Goal: Task Accomplishment & Management: Use online tool/utility

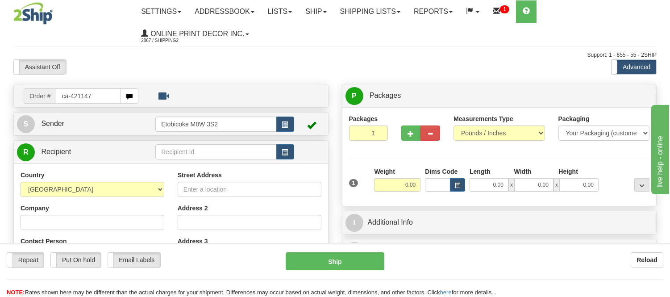
type input "ca-421147"
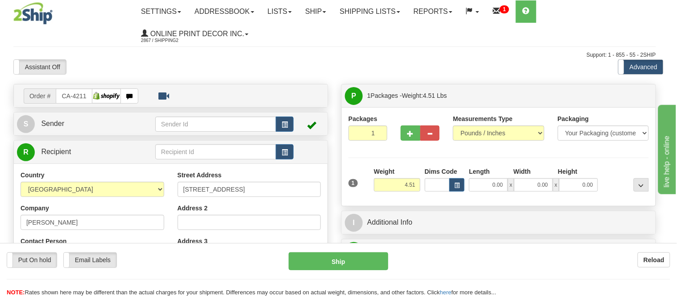
type input "VERNON"
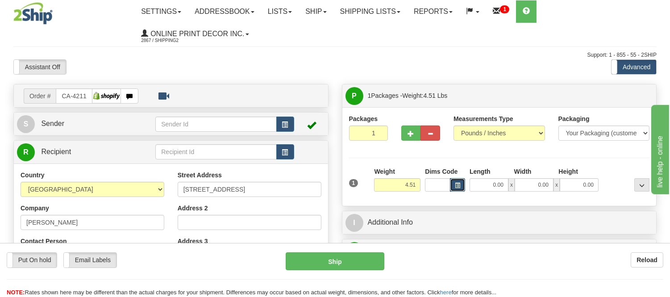
drag, startPoint x: 0, startPoint y: 0, endPoint x: 460, endPoint y: 184, distance: 495.9
click at [460, 184] on button "button" at bounding box center [457, 184] width 15 height 13
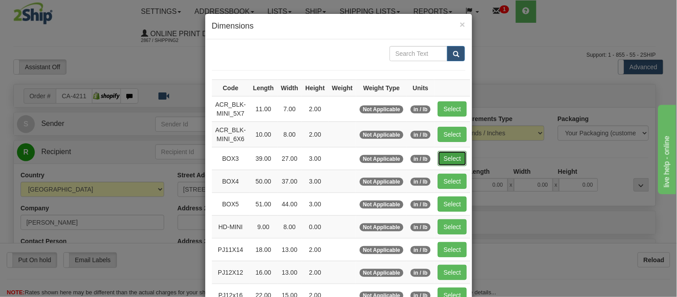
click at [448, 158] on button "Select" at bounding box center [452, 158] width 29 height 15
type input "BOX3"
type input "39.00"
type input "27.00"
type input "3.00"
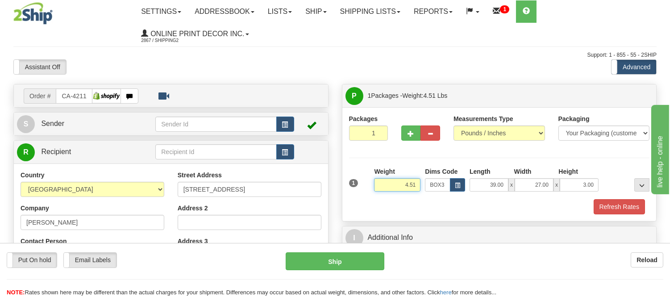
drag, startPoint x: 416, startPoint y: 183, endPoint x: 378, endPoint y: 184, distance: 37.5
click at [378, 184] on input "4.51" at bounding box center [397, 184] width 46 height 13
type input "7.98"
click at [411, 131] on span "button" at bounding box center [411, 134] width 6 height 6
radio input "true"
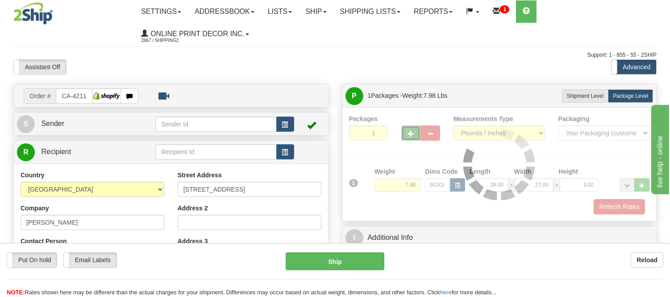
type input "2"
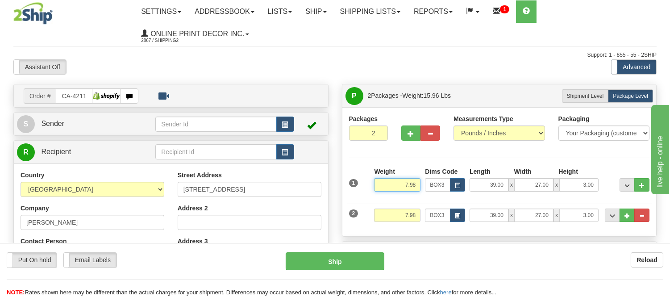
click at [407, 184] on input "7.98" at bounding box center [397, 184] width 46 height 13
click at [408, 213] on input "7.98" at bounding box center [397, 215] width 46 height 13
type input "6.98"
click at [409, 135] on span "button" at bounding box center [411, 134] width 6 height 6
type input "3"
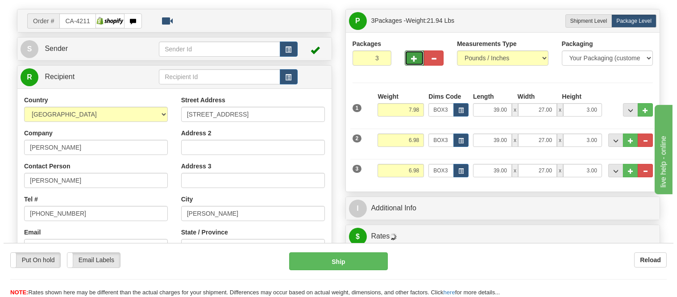
scroll to position [99, 0]
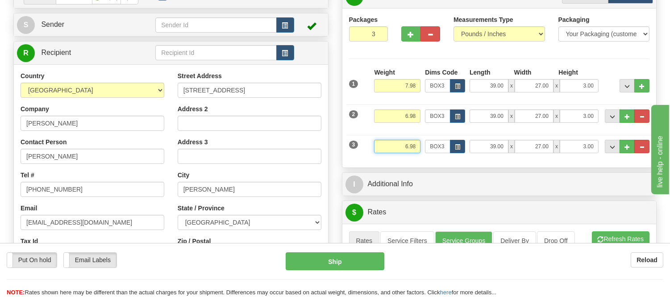
drag, startPoint x: 407, startPoint y: 146, endPoint x: 378, endPoint y: 150, distance: 29.3
click at [378, 150] on input "6.98" at bounding box center [397, 146] width 46 height 13
type input "2.98"
click at [463, 146] on button "button" at bounding box center [457, 146] width 15 height 13
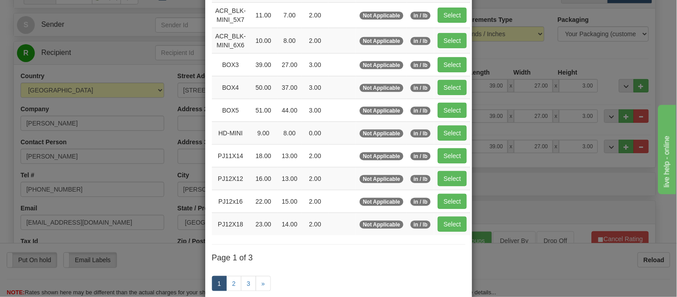
scroll to position [149, 0]
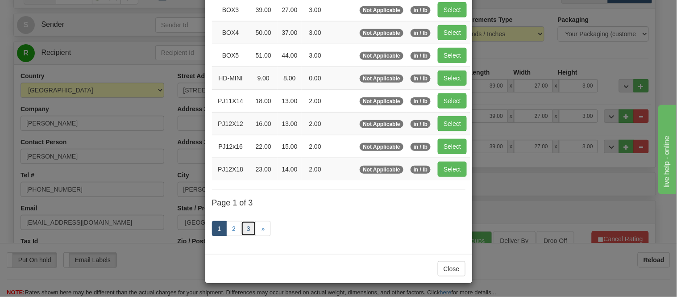
click at [247, 226] on link "3" at bounding box center [248, 228] width 15 height 15
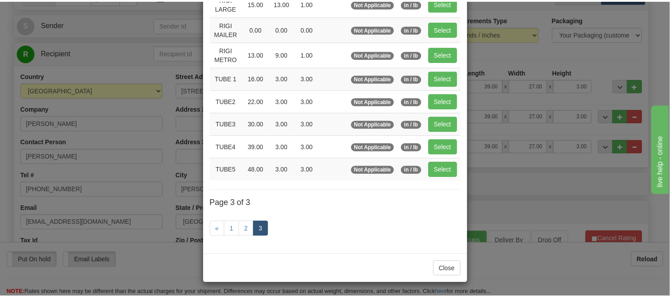
scroll to position [107, 0]
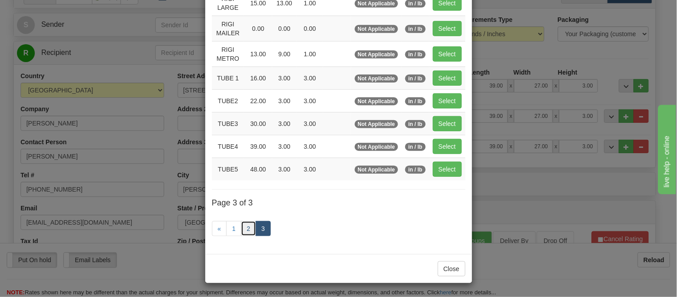
click at [244, 226] on link "2" at bounding box center [248, 228] width 15 height 15
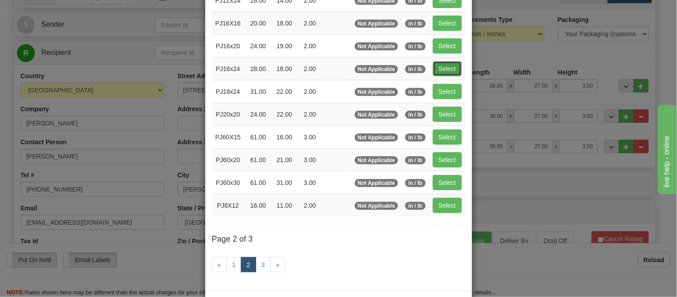
click at [444, 72] on button "Select" at bounding box center [447, 68] width 29 height 15
type input "PJ16x24"
type input "28.00"
type input "18.00"
type input "2.00"
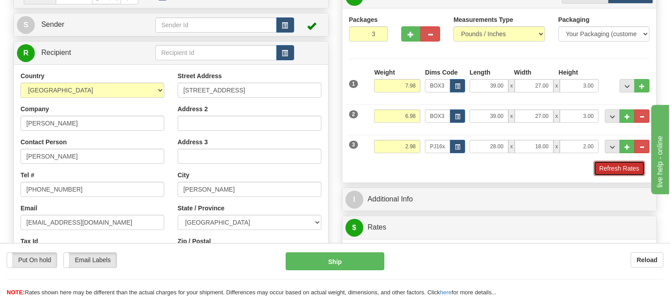
click at [611, 170] on button "Refresh Rates" at bounding box center [619, 168] width 51 height 15
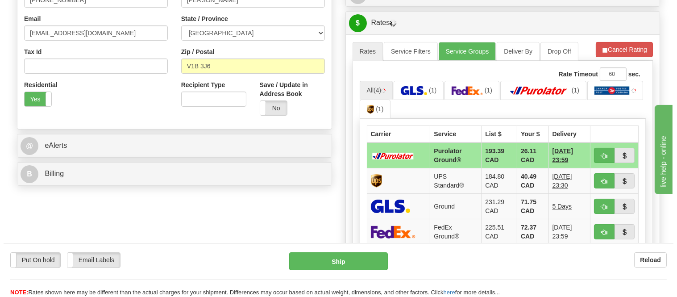
scroll to position [297, 0]
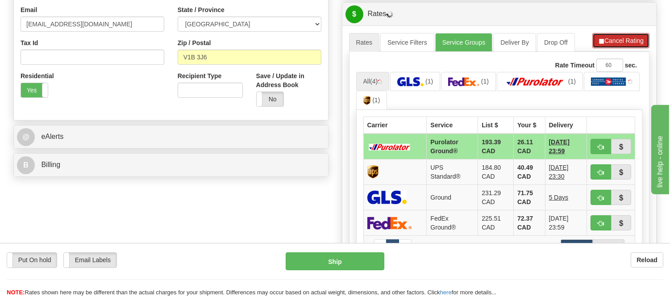
click at [610, 45] on button "Cancel Rating" at bounding box center [621, 40] width 57 height 15
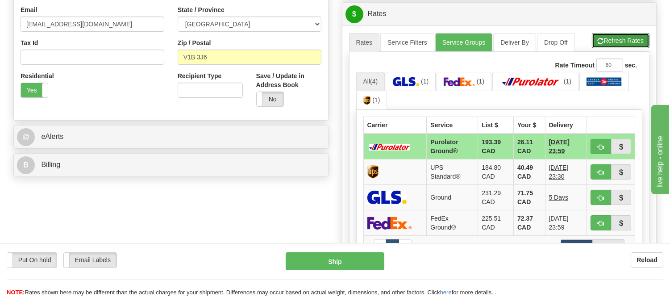
click at [610, 45] on button "Refresh Rates" at bounding box center [621, 40] width 58 height 15
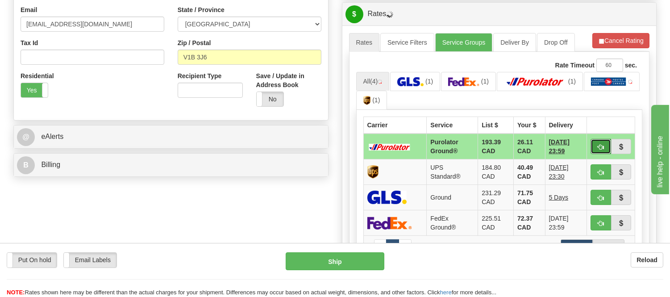
click at [597, 144] on button "button" at bounding box center [601, 146] width 21 height 15
click at [602, 87] on ul "All (4) (1) (1) (1) (1)" at bounding box center [499, 91] width 287 height 38
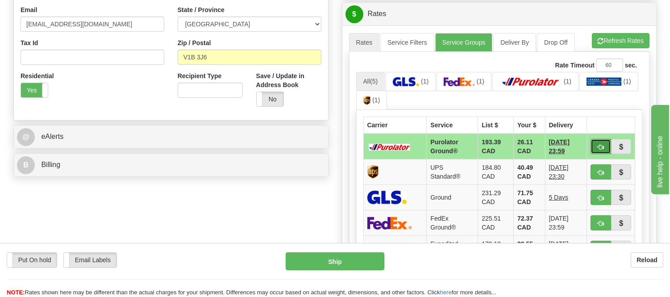
click at [599, 144] on span "button" at bounding box center [601, 147] width 6 height 6
type input "260"
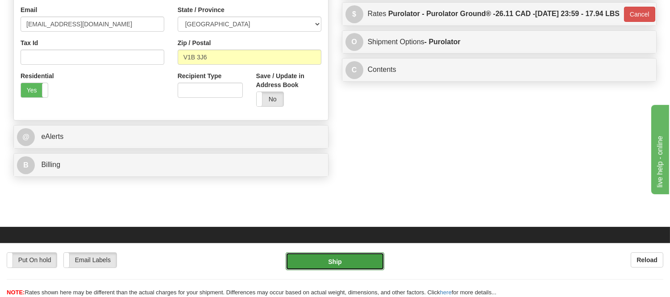
click at [359, 262] on button "Ship" at bounding box center [335, 261] width 98 height 18
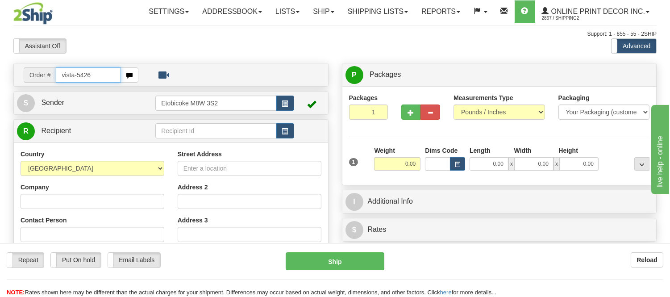
type input "vista-5426"
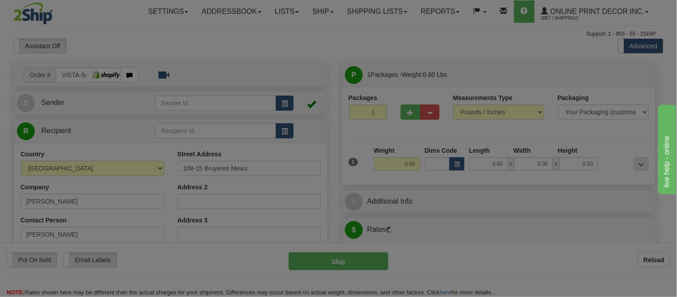
type input "[GEOGRAPHIC_DATA]"
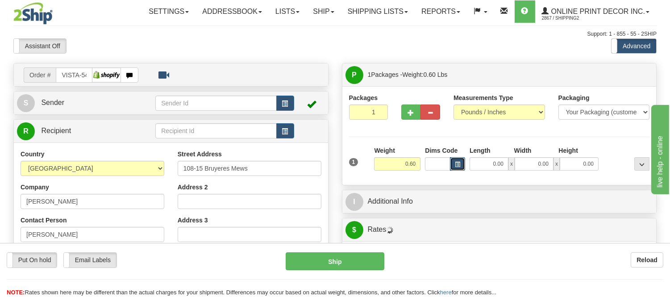
click at [459, 163] on span "button" at bounding box center [457, 164] width 5 height 5
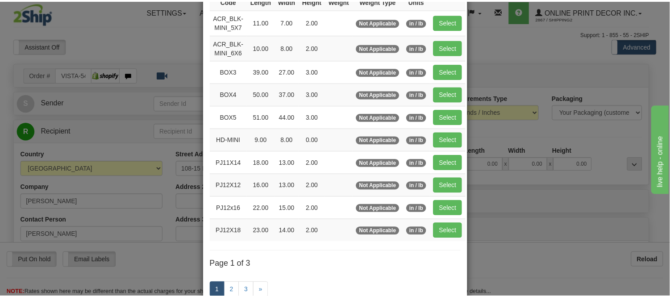
scroll to position [99, 0]
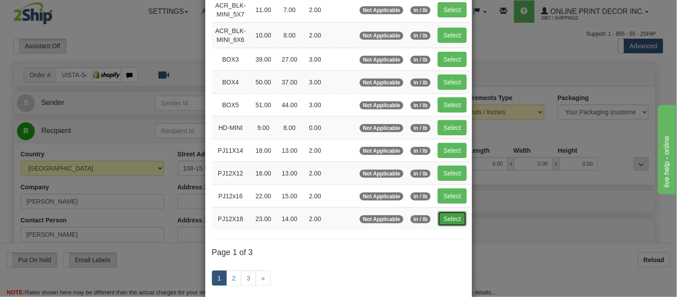
click at [444, 221] on button "Select" at bounding box center [452, 218] width 29 height 15
type input "PJ12X18"
type input "23.00"
type input "14.00"
type input "2.00"
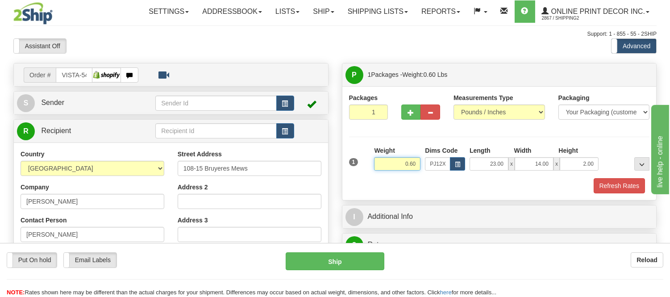
drag, startPoint x: 416, startPoint y: 163, endPoint x: 376, endPoint y: 166, distance: 39.4
click at [376, 166] on input "0.60" at bounding box center [397, 163] width 46 height 13
type input "1.10"
click at [604, 184] on button "Refresh Rates" at bounding box center [619, 185] width 51 height 15
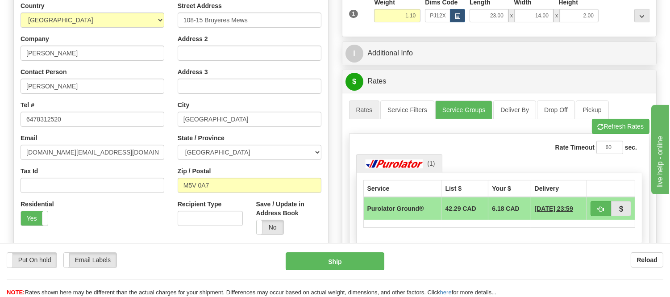
scroll to position [50, 0]
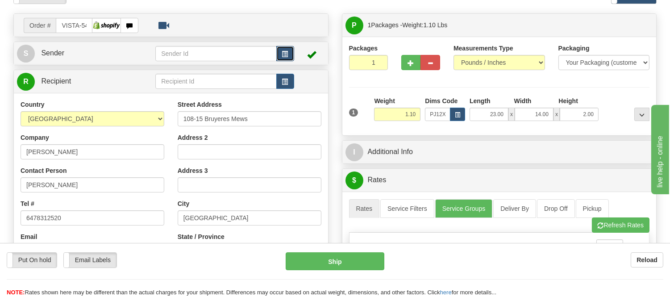
click at [283, 55] on span "button" at bounding box center [285, 54] width 6 height 6
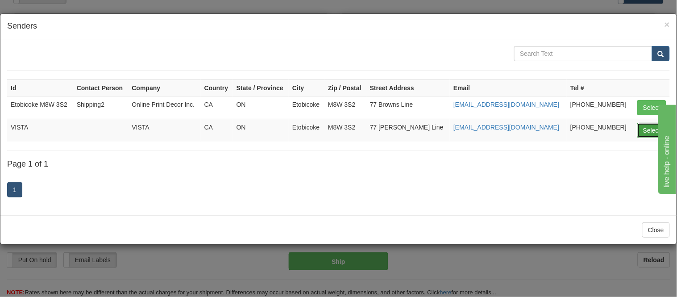
click at [649, 128] on button "Select" at bounding box center [652, 130] width 29 height 15
type input "VISTA"
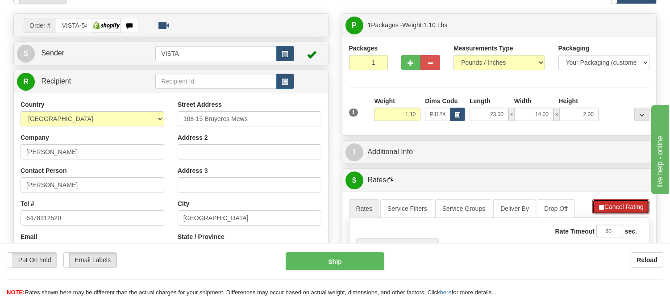
click at [614, 206] on button "Cancel Rating" at bounding box center [621, 206] width 57 height 15
click at [614, 206] on button "Refresh Rates" at bounding box center [621, 206] width 58 height 15
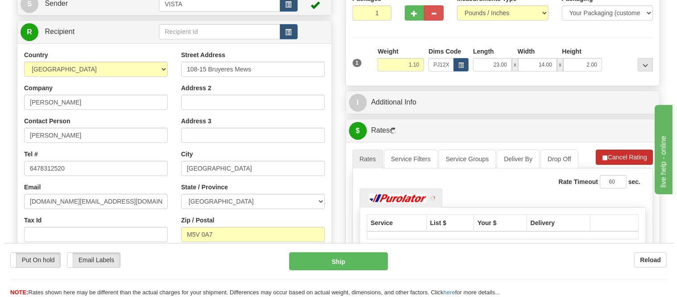
scroll to position [149, 0]
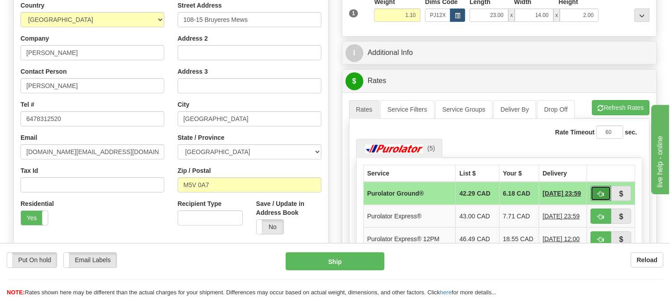
click at [595, 192] on button "button" at bounding box center [601, 193] width 21 height 15
type input "260"
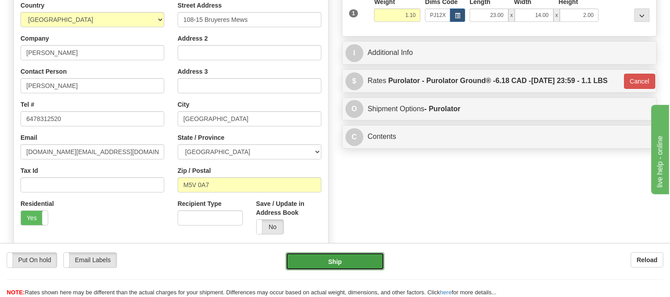
click at [338, 264] on button "Ship" at bounding box center [335, 261] width 98 height 18
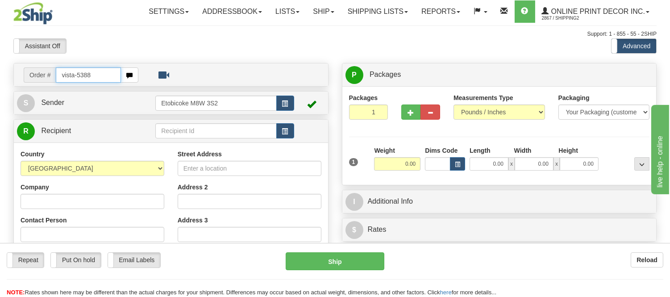
type input "vista-5388"
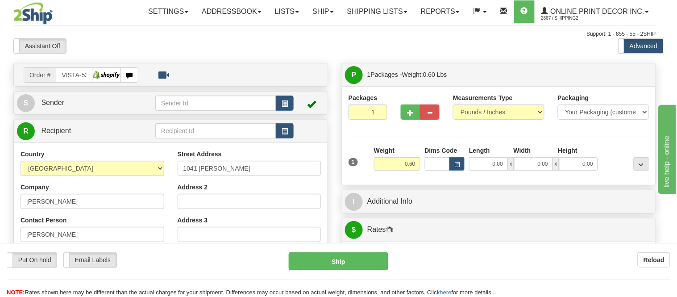
type input "BURLINGTON"
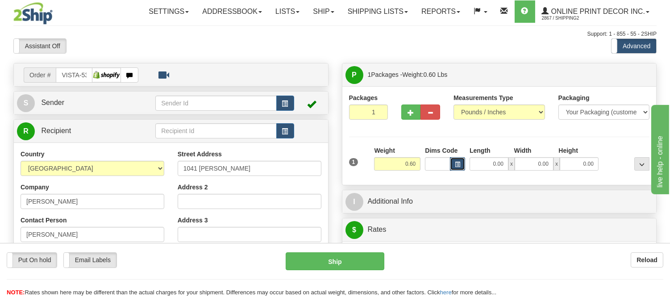
click at [454, 167] on button "button" at bounding box center [457, 163] width 15 height 13
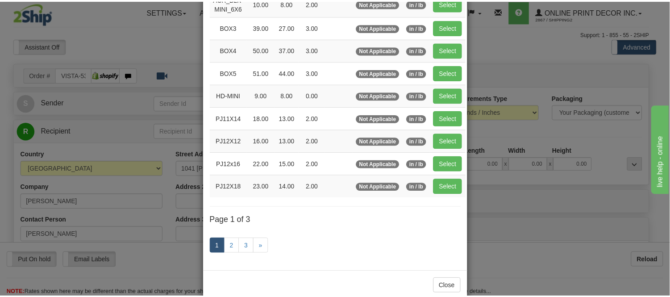
scroll to position [149, 0]
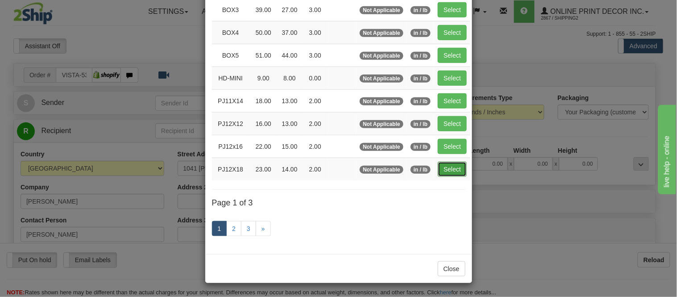
click at [451, 171] on button "Select" at bounding box center [452, 169] width 29 height 15
type input "PJ12X18"
type input "23.00"
type input "14.00"
type input "2.00"
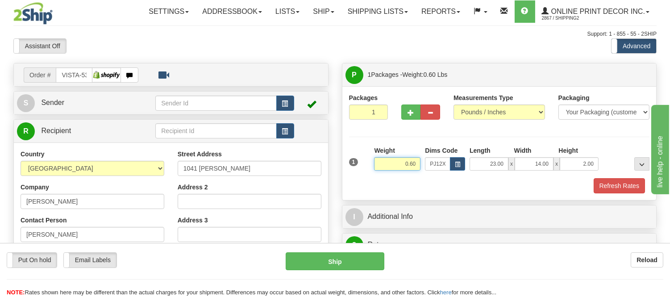
drag, startPoint x: 418, startPoint y: 163, endPoint x: 392, endPoint y: 168, distance: 27.2
click at [392, 168] on input "0.60" at bounding box center [397, 163] width 46 height 13
type input "1.10"
click at [606, 187] on button "Refresh Rates" at bounding box center [619, 185] width 51 height 15
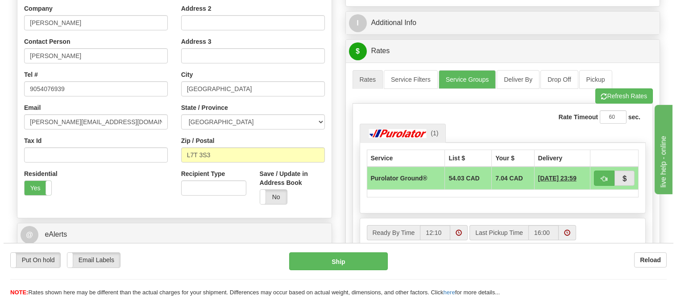
scroll to position [99, 0]
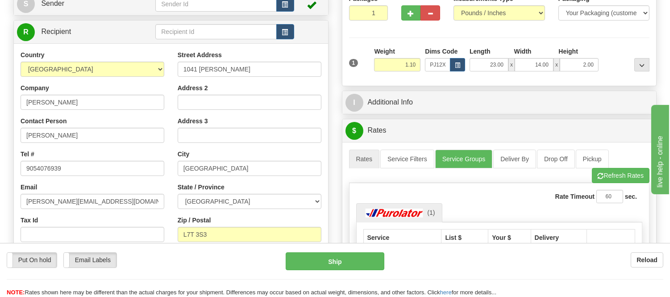
click at [286, 12] on td at bounding box center [224, 4] width 138 height 18
click at [288, 5] on button "button" at bounding box center [285, 3] width 18 height 15
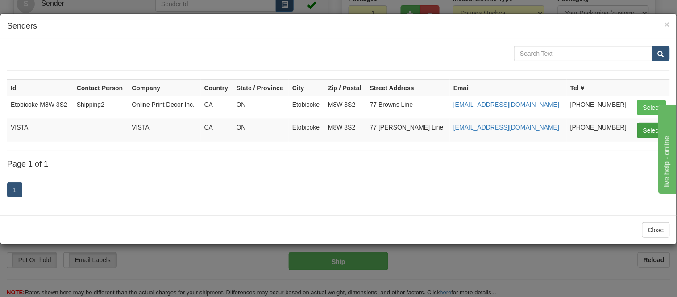
click at [654, 132] on body "Training Course Close Toggle navigation Settings Shipping Preferences New Recip…" at bounding box center [338, 49] width 677 height 297
click at [654, 131] on button "Select" at bounding box center [652, 130] width 29 height 15
type input "VISTA"
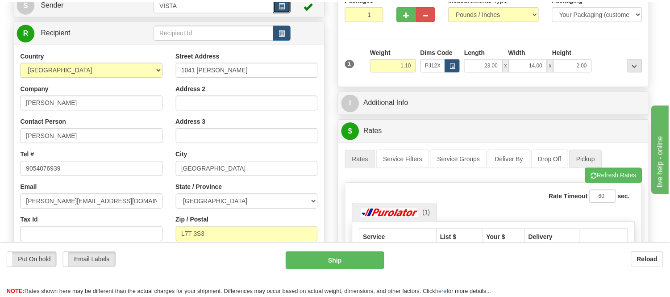
scroll to position [96, 0]
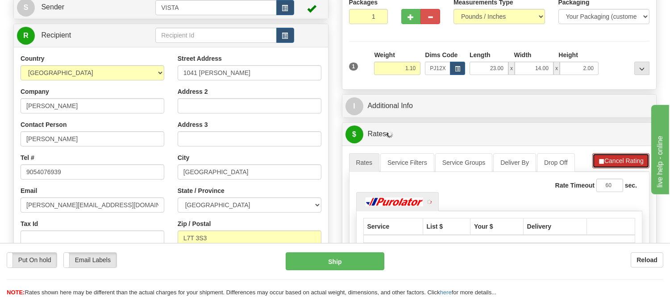
click at [605, 158] on button "Cancel Rating" at bounding box center [621, 160] width 57 height 15
click at [605, 158] on button "Refresh Rates" at bounding box center [621, 160] width 58 height 15
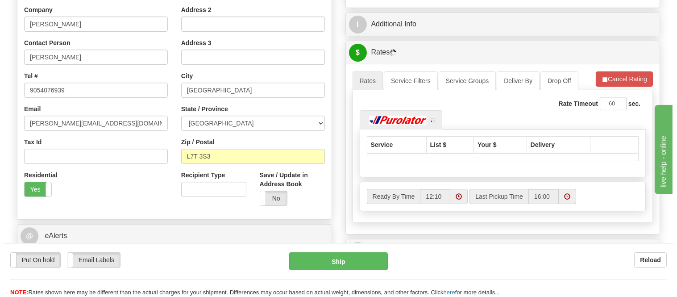
scroll to position [195, 0]
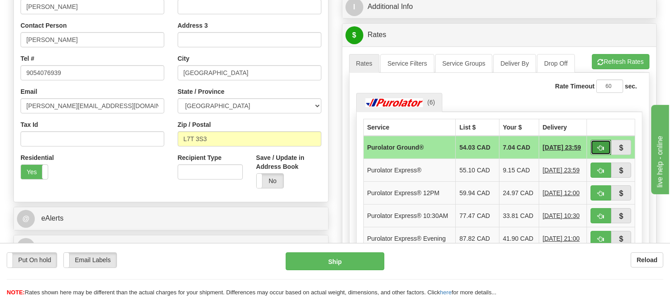
click at [595, 146] on button "button" at bounding box center [601, 147] width 21 height 15
type input "260"
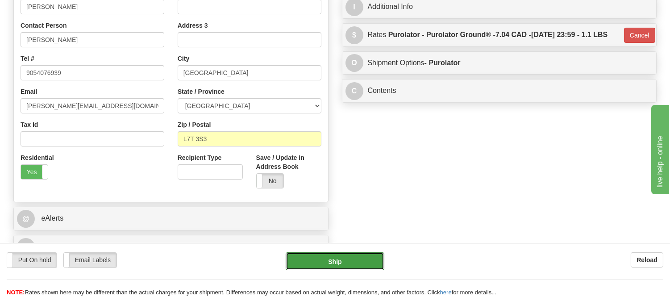
click at [347, 264] on button "Ship" at bounding box center [335, 261] width 98 height 18
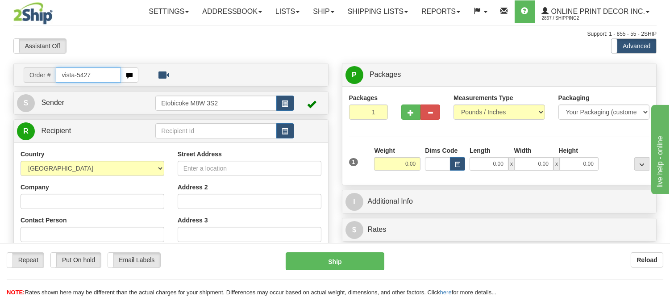
type input "vista-5427"
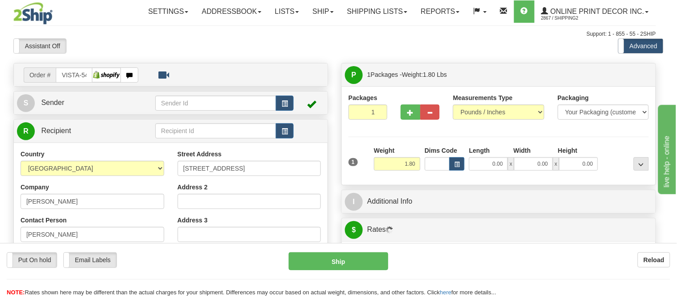
type input "SAINT-JEAN-DE-MATHA"
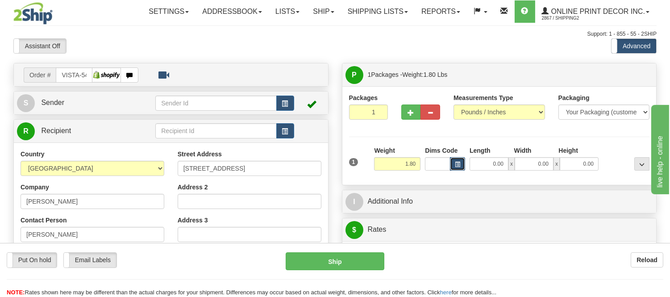
click at [457, 166] on span "button" at bounding box center [457, 164] width 5 height 5
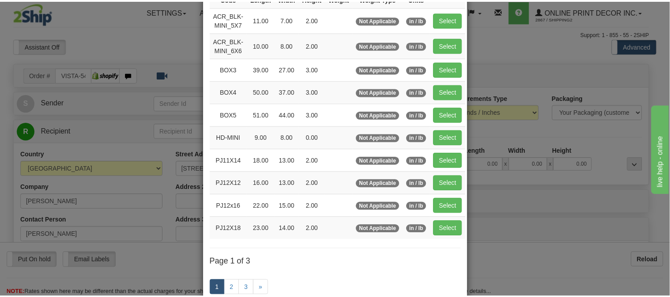
scroll to position [99, 0]
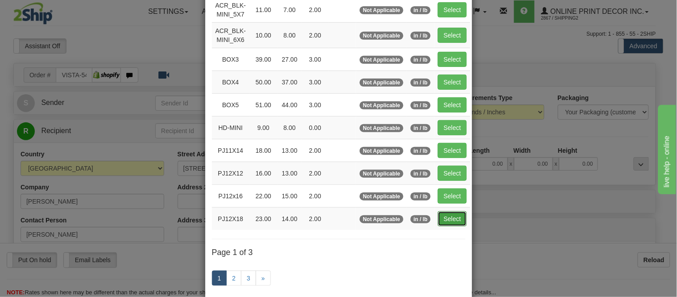
click at [440, 219] on button "Select" at bounding box center [452, 218] width 29 height 15
type input "PJ12X18"
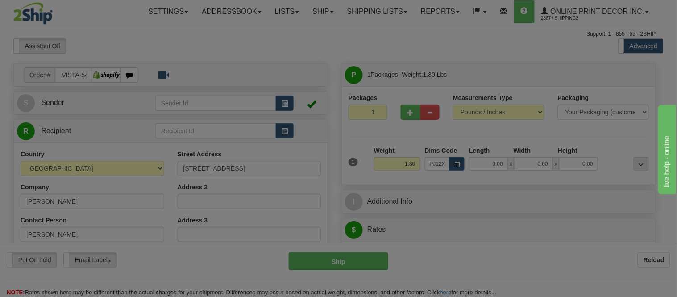
type input "23.00"
type input "14.00"
type input "2.00"
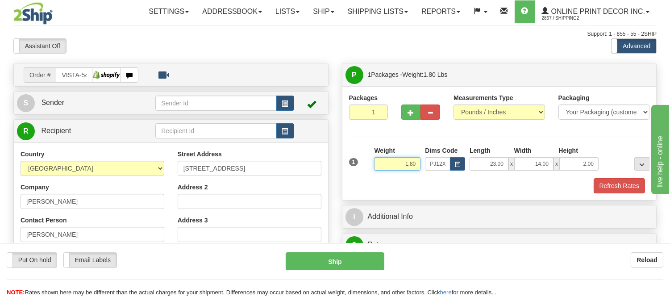
drag, startPoint x: 416, startPoint y: 162, endPoint x: 371, endPoint y: 168, distance: 45.1
click at [371, 168] on div "1 Weight 1.80 Dims Code x x" at bounding box center [499, 162] width 305 height 32
click button "Delete" at bounding box center [0, 0] width 0 height 0
type input "3.00"
drag, startPoint x: 597, startPoint y: 161, endPoint x: 562, endPoint y: 168, distance: 35.6
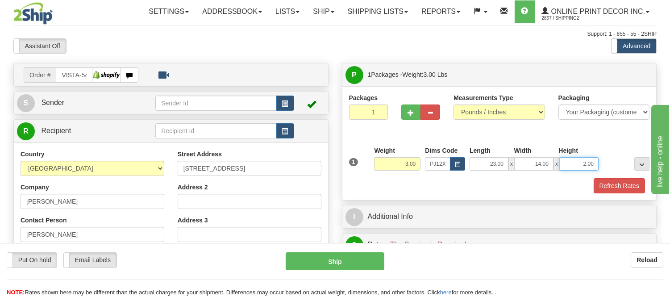
click at [562, 168] on input "2.00" at bounding box center [579, 163] width 39 height 13
click button "Delete" at bounding box center [0, 0] width 0 height 0
type input "4.00"
click at [624, 184] on button "Refresh Rates" at bounding box center [619, 185] width 51 height 15
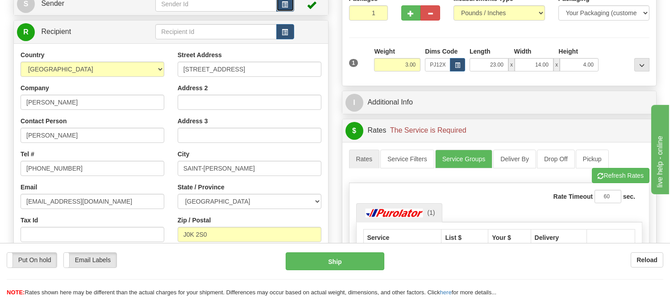
click at [288, 2] on span "button" at bounding box center [285, 5] width 6 height 6
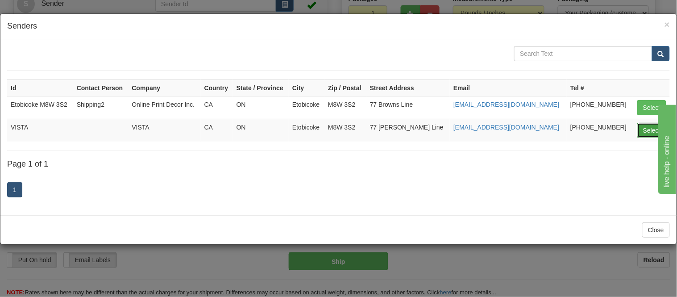
click at [645, 128] on button "Select" at bounding box center [652, 130] width 29 height 15
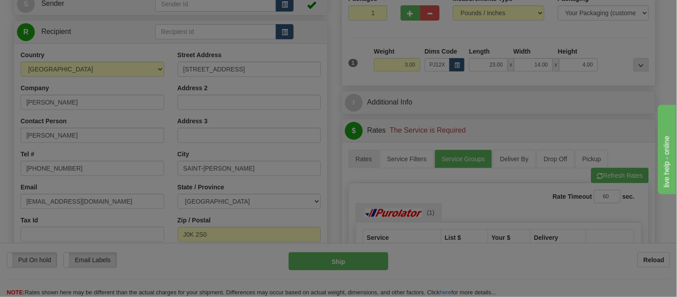
type input "VISTA"
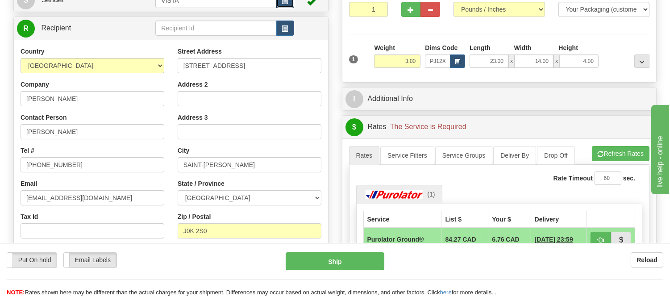
scroll to position [96, 0]
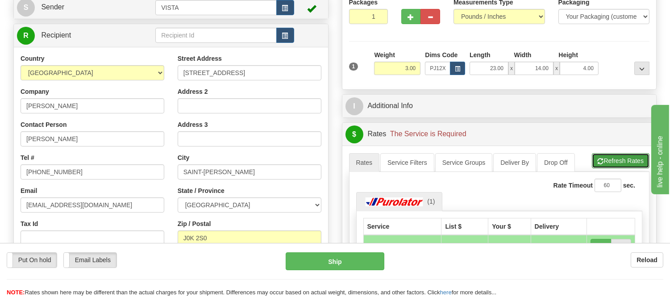
click at [611, 161] on button "Refresh Rates" at bounding box center [621, 160] width 58 height 15
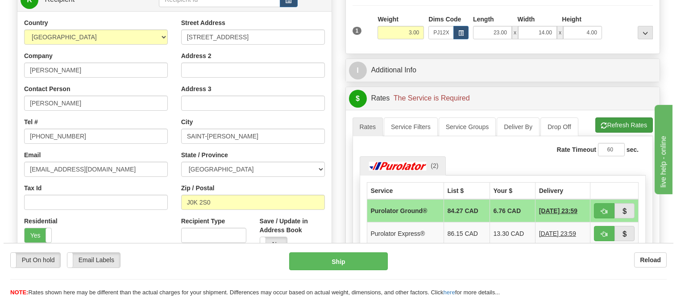
scroll to position [195, 0]
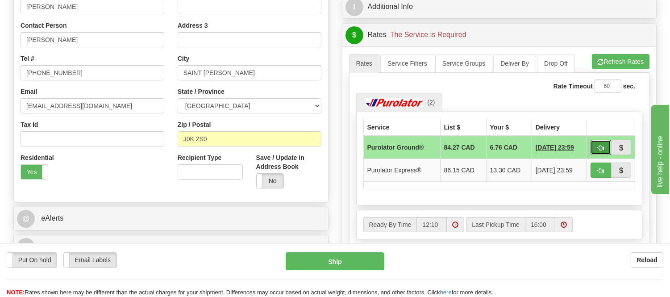
click at [597, 142] on button "button" at bounding box center [601, 147] width 21 height 15
type input "260"
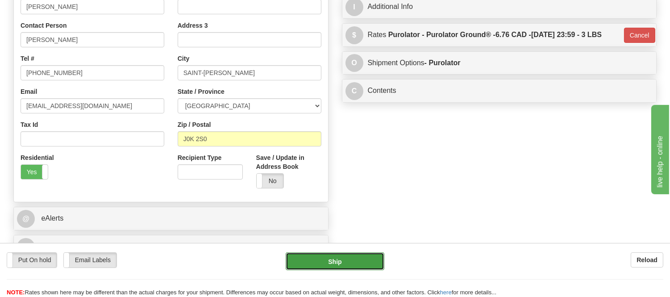
click at [325, 255] on button "Ship" at bounding box center [335, 261] width 98 height 18
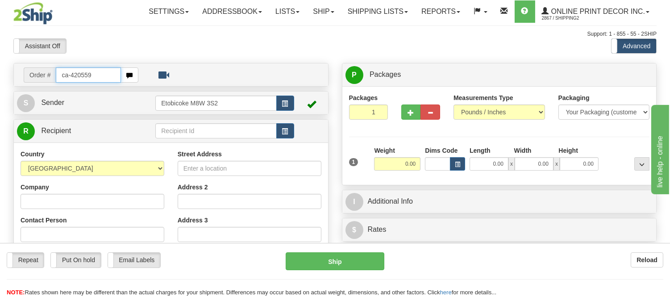
type input "ca-420559"
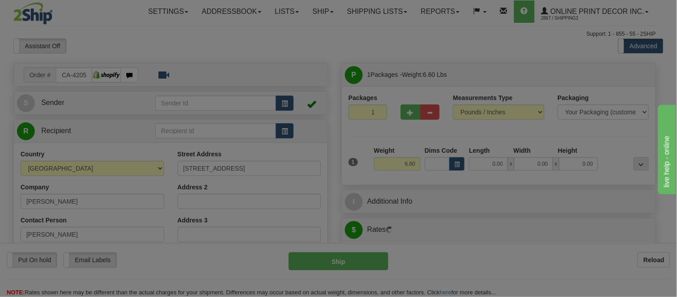
type input "ELLIOT LAKE"
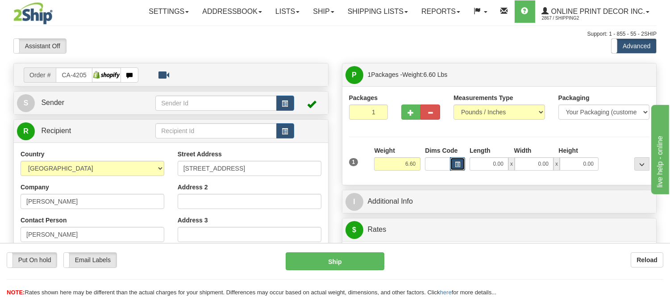
click at [457, 166] on span "button" at bounding box center [457, 164] width 5 height 5
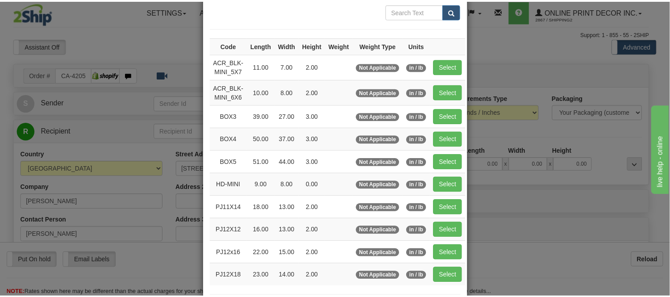
scroll to position [99, 0]
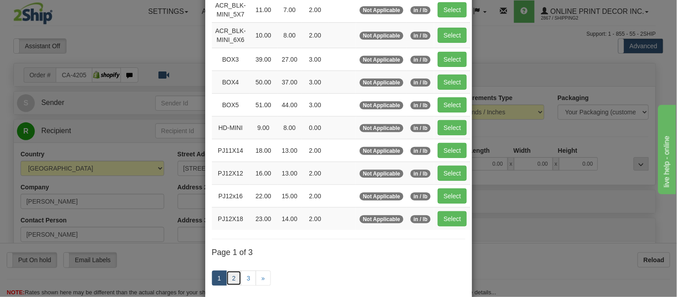
click at [233, 278] on link "2" at bounding box center [233, 278] width 15 height 15
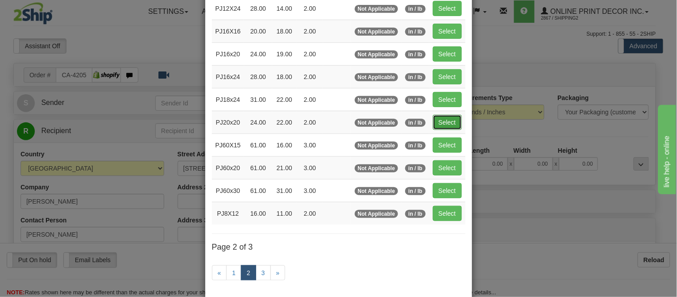
click at [437, 119] on button "Select" at bounding box center [447, 122] width 29 height 15
type input "PJ20x20"
type input "24.00"
type input "22.00"
type input "2.00"
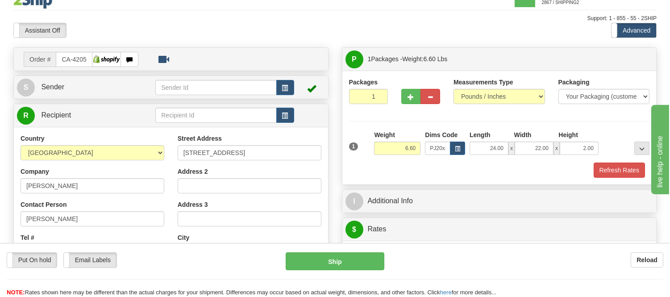
scroll to position [0, 0]
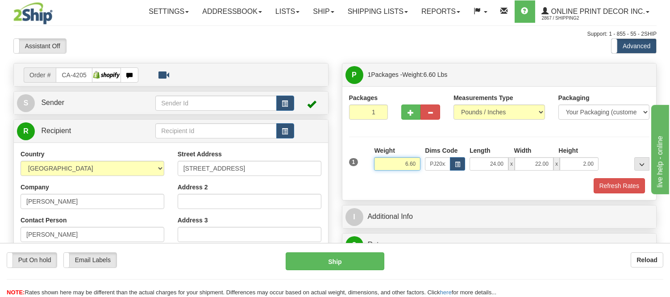
drag, startPoint x: 416, startPoint y: 164, endPoint x: 387, endPoint y: 168, distance: 29.3
click at [387, 168] on input "6.60" at bounding box center [397, 163] width 46 height 13
type input "2.98"
click at [408, 111] on span "button" at bounding box center [411, 113] width 6 height 6
radio input "true"
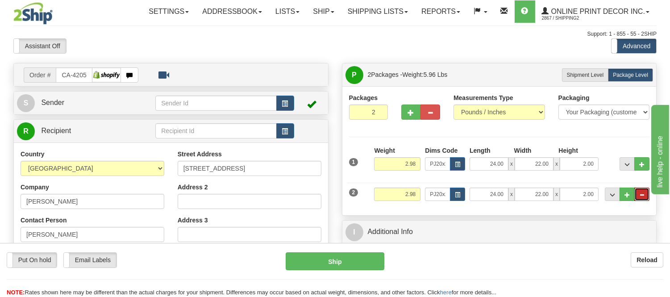
drag, startPoint x: 648, startPoint y: 191, endPoint x: 631, endPoint y: 192, distance: 18.0
click at [645, 192] on button "..." at bounding box center [642, 194] width 15 height 13
type input "1"
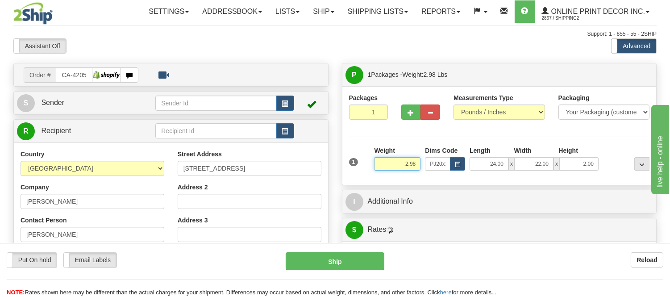
click at [407, 165] on input "2.98" at bounding box center [397, 163] width 46 height 13
type input "3.98"
click at [412, 113] on span "button" at bounding box center [411, 113] width 6 height 6
radio input "true"
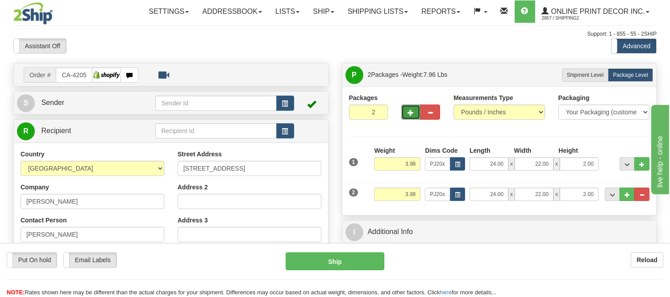
click at [412, 113] on span "button" at bounding box center [411, 113] width 6 height 6
type input "3"
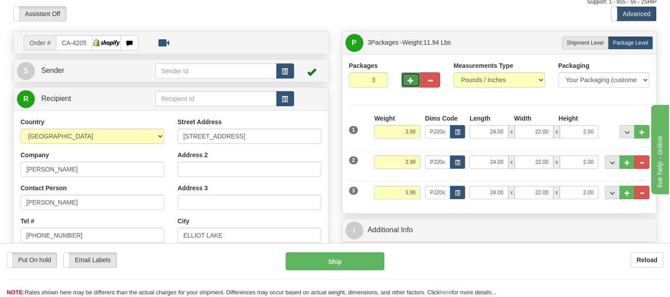
scroll to position [50, 0]
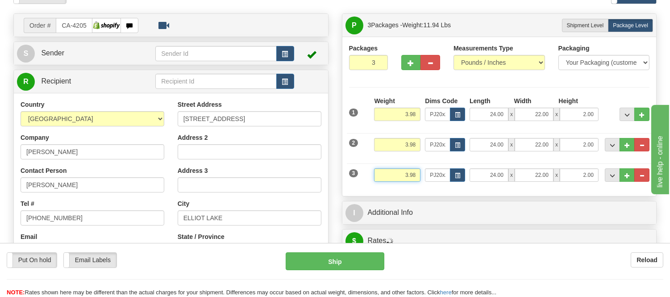
drag, startPoint x: 416, startPoint y: 173, endPoint x: 397, endPoint y: 180, distance: 20.8
click at [397, 180] on input "3.98" at bounding box center [397, 174] width 46 height 13
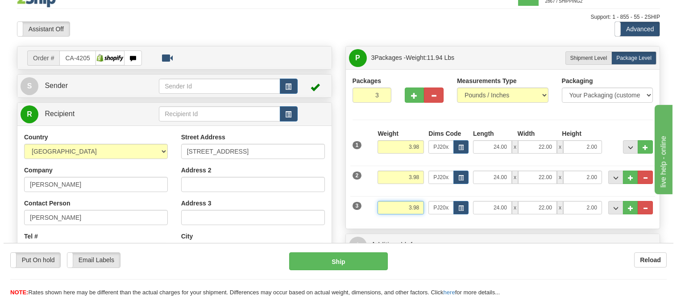
scroll to position [0, 0]
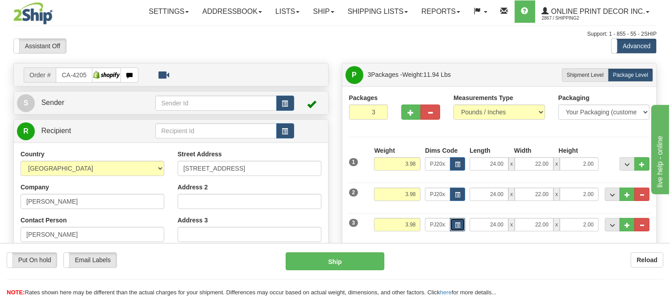
click at [456, 230] on button "button" at bounding box center [457, 224] width 15 height 13
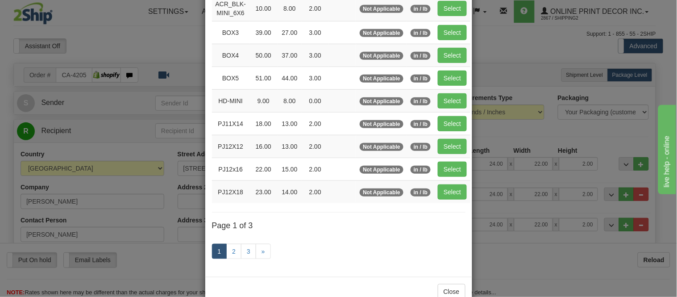
scroll to position [150, 0]
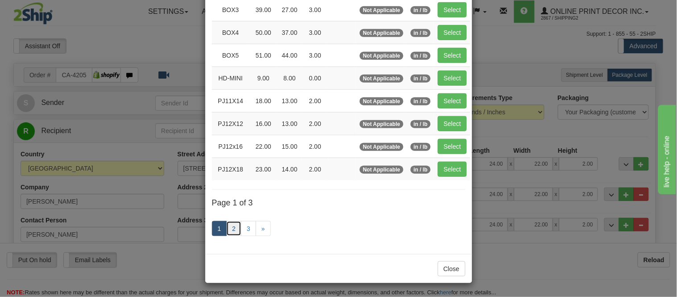
click at [229, 226] on link "2" at bounding box center [233, 228] width 15 height 15
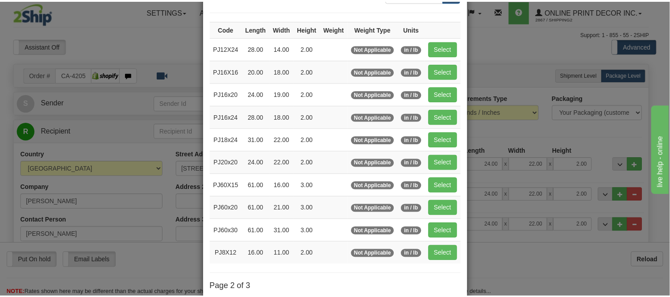
scroll to position [46, 0]
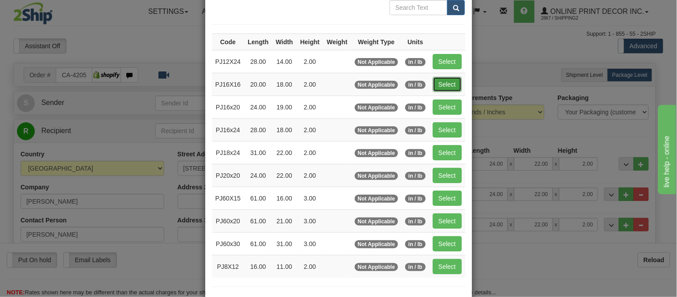
click at [443, 86] on button "Select" at bounding box center [447, 84] width 29 height 15
type input "PJ16X16"
type input "20.00"
type input "18.00"
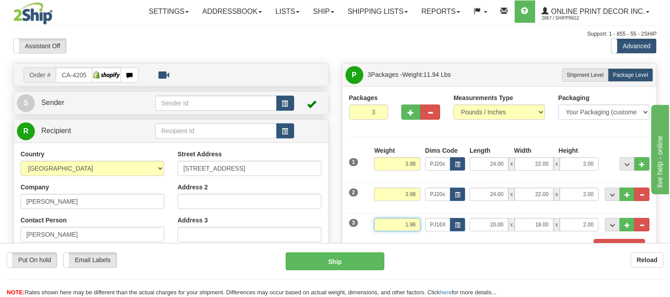
scroll to position [50, 0]
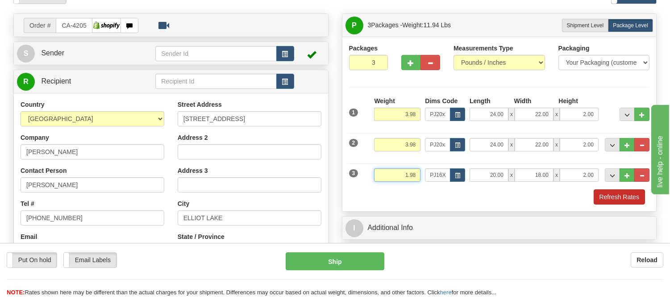
type input "1.98"
click at [612, 199] on button "Refresh Rates" at bounding box center [619, 196] width 51 height 15
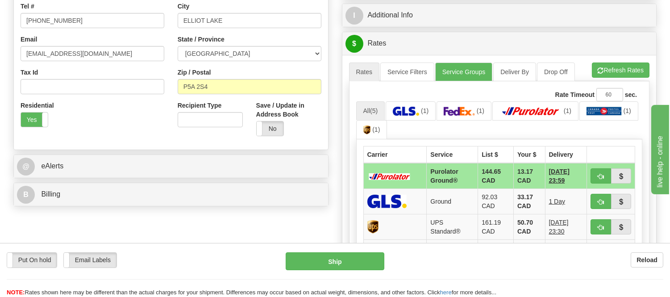
scroll to position [248, 0]
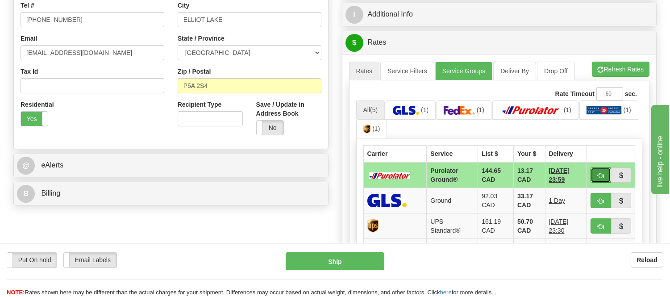
click at [595, 177] on button "button" at bounding box center [601, 174] width 21 height 15
type input "260"
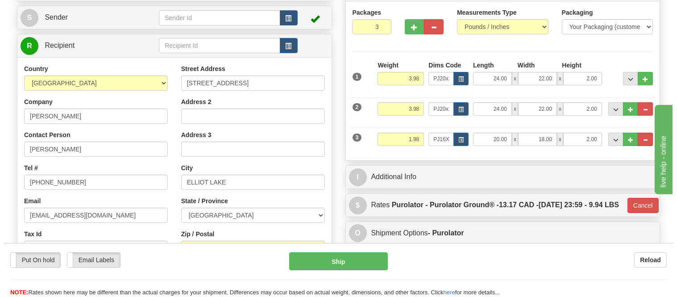
scroll to position [50, 0]
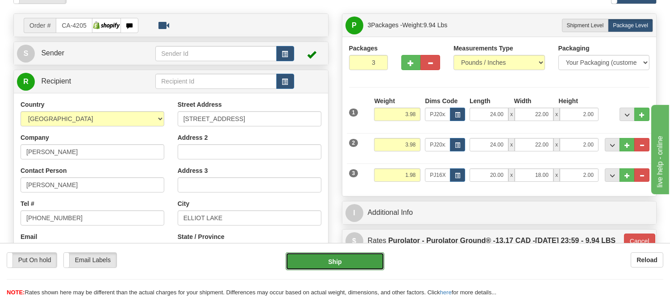
click at [327, 260] on button "Ship" at bounding box center [335, 261] width 98 height 18
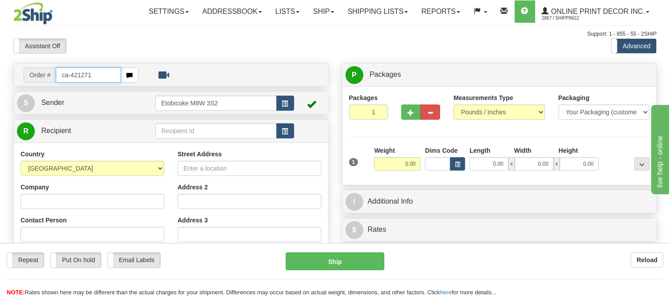
type input "ca-421271"
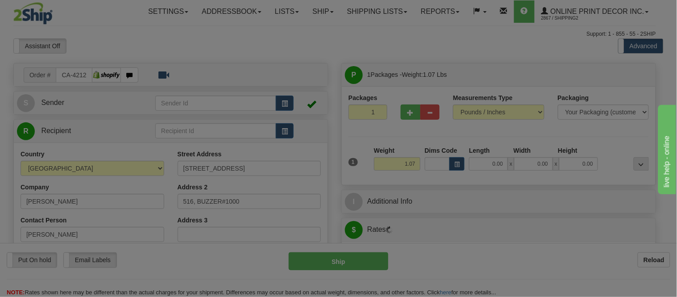
type input "[GEOGRAPHIC_DATA]"
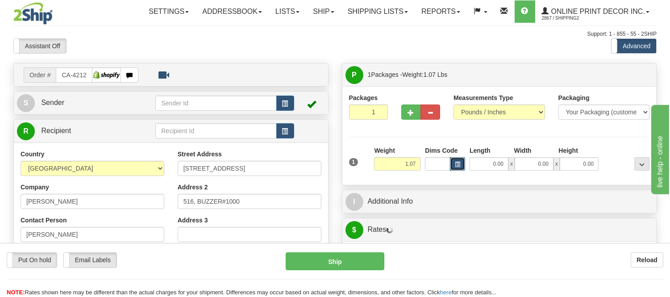
click at [457, 160] on button "button" at bounding box center [457, 163] width 15 height 13
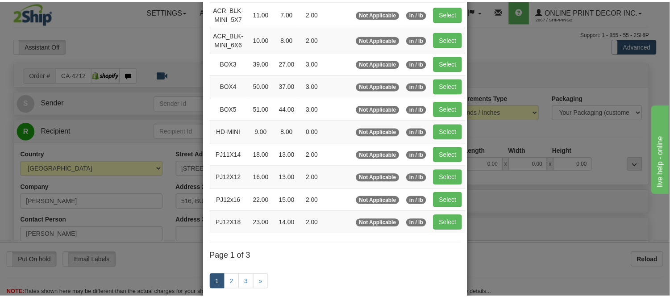
scroll to position [99, 0]
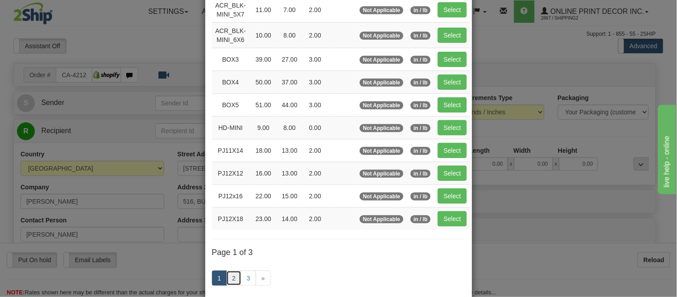
click at [228, 280] on link "2" at bounding box center [233, 278] width 15 height 15
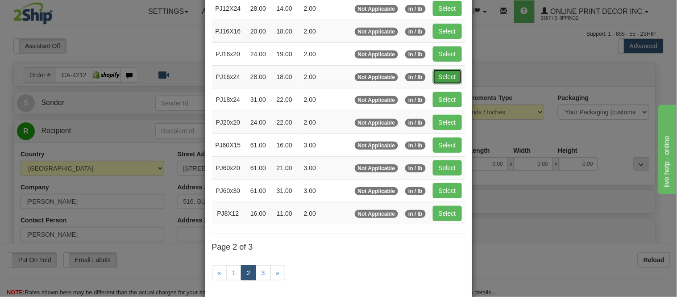
click at [448, 69] on button "Select" at bounding box center [447, 76] width 29 height 15
type input "PJ16x24"
type input "28.00"
type input "18.00"
type input "2.00"
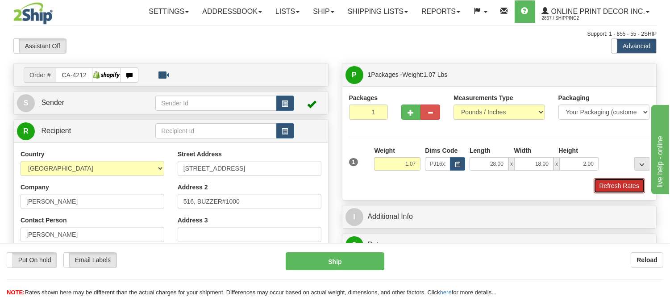
click at [619, 189] on button "Refresh Rates" at bounding box center [619, 185] width 51 height 15
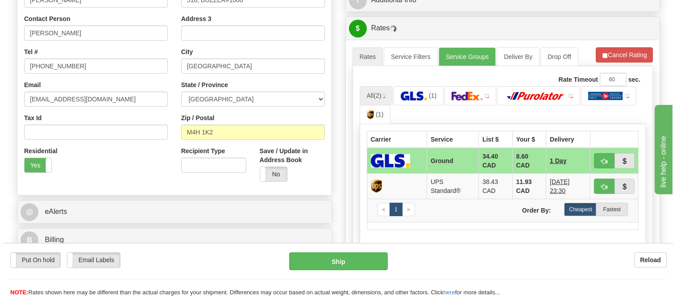
scroll to position [248, 0]
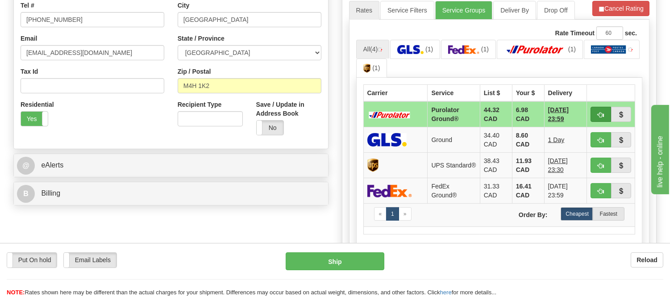
type input "260"
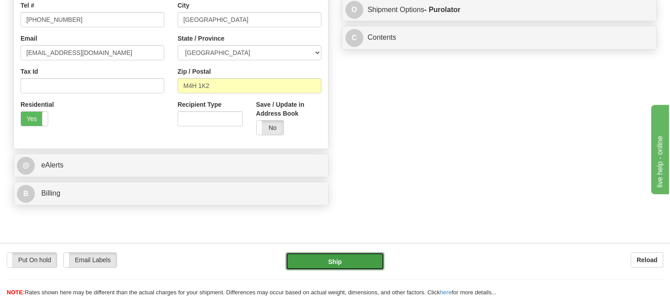
click at [338, 267] on button "Ship" at bounding box center [335, 261] width 98 height 18
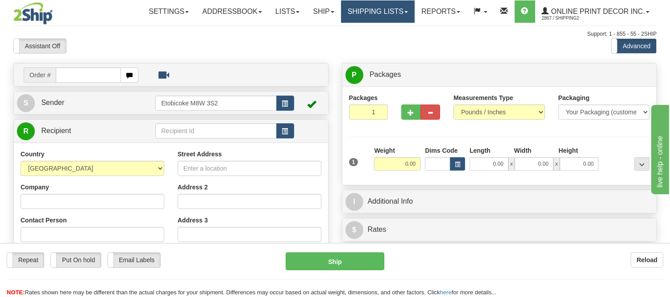
click at [362, 1] on link "Shipping lists" at bounding box center [378, 11] width 74 height 22
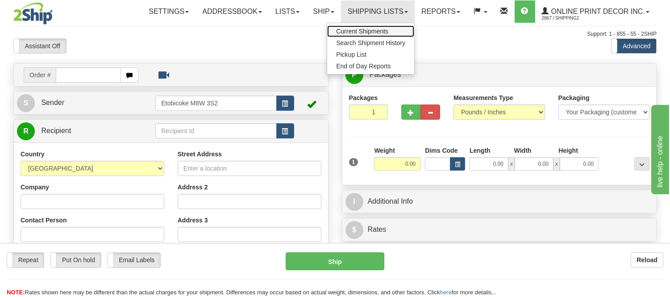
click at [358, 25] on link "Current Shipments" at bounding box center [370, 31] width 87 height 12
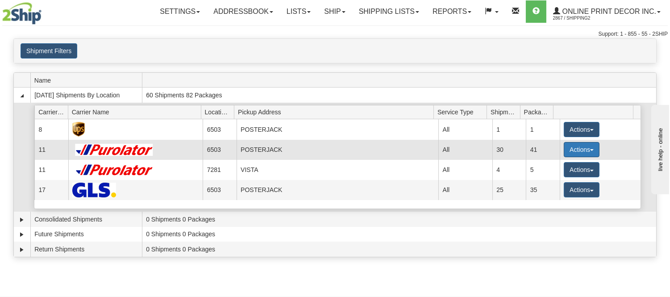
click at [571, 151] on button "Actions" at bounding box center [582, 149] width 36 height 15
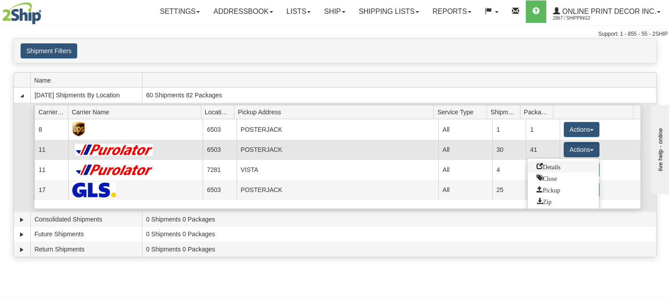
click at [556, 167] on span "Details" at bounding box center [549, 166] width 24 height 6
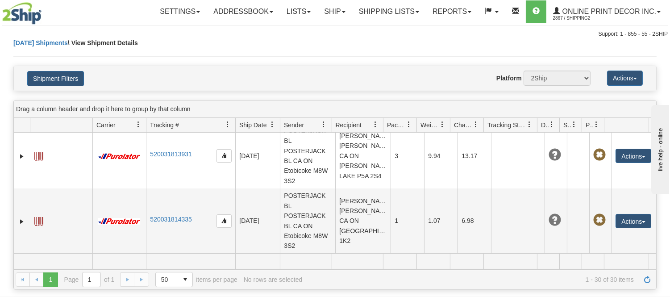
scroll to position [149, 0]
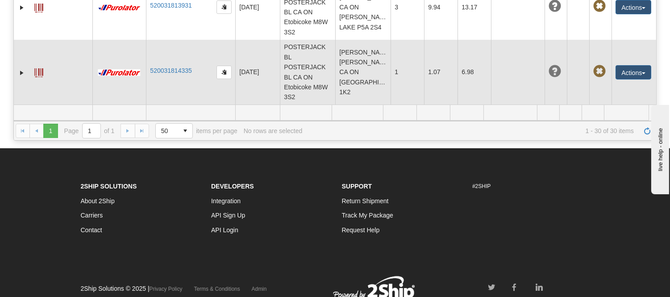
click at [359, 72] on td "Daniyal Jafar Daniyal Jafar CA ON EAST YORK M4H 1K2" at bounding box center [362, 72] width 55 height 65
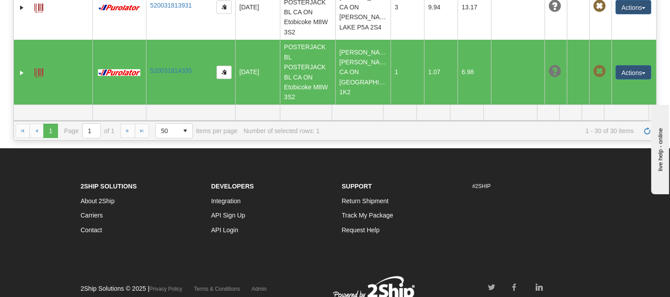
click at [359, 72] on td "Daniyal Jafar Daniyal Jafar CA ON EAST YORK M4H 1K2" at bounding box center [362, 72] width 55 height 65
click at [37, 73] on span at bounding box center [38, 72] width 9 height 9
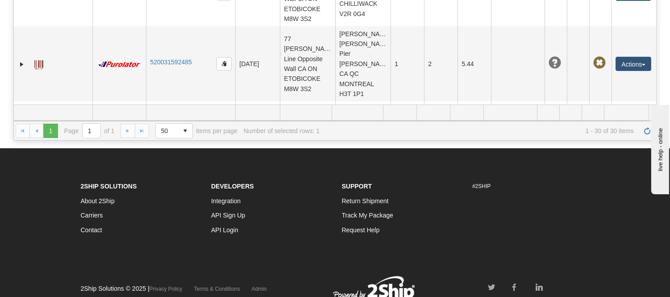
scroll to position [0, 0]
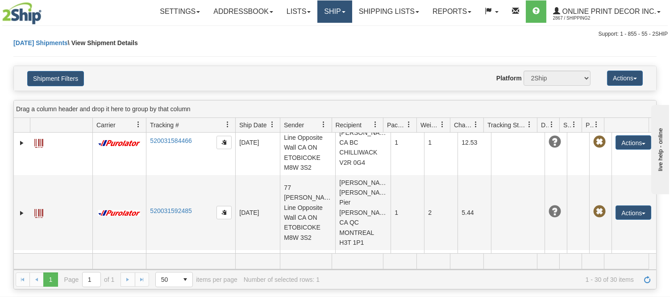
click at [325, 9] on link "Ship" at bounding box center [334, 11] width 34 height 22
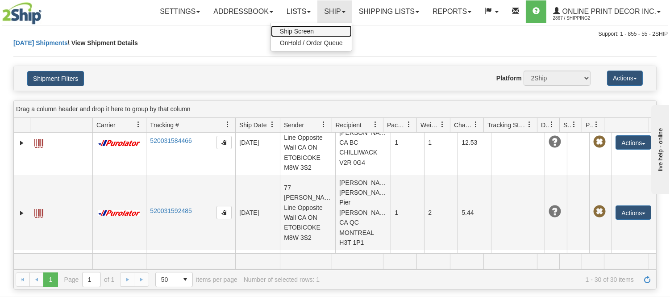
click at [314, 29] on link "Ship Screen" at bounding box center [311, 31] width 81 height 12
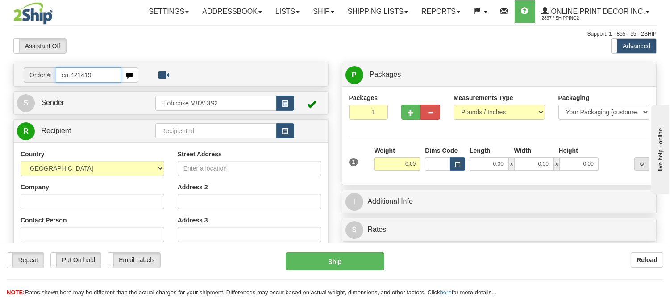
type input "ca-421419"
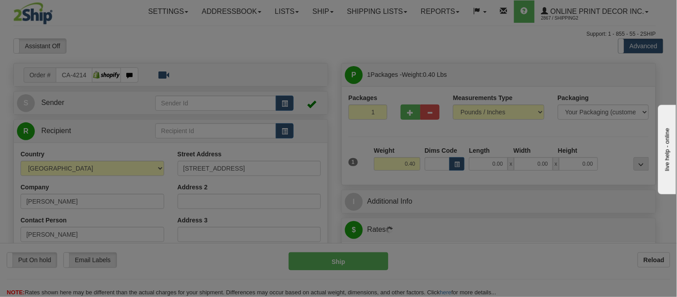
type input "ACTON"
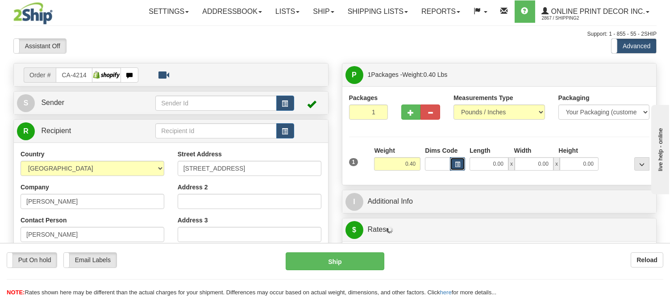
click at [463, 163] on button "button" at bounding box center [457, 163] width 15 height 13
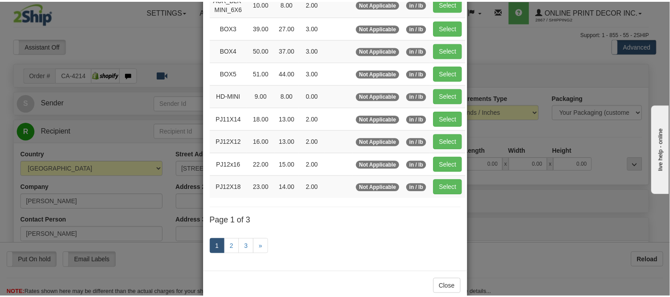
scroll to position [149, 0]
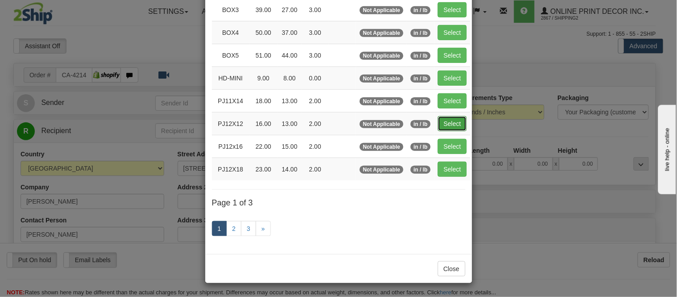
click at [441, 124] on button "Select" at bounding box center [452, 123] width 29 height 15
type input "PJ12X12"
type input "16.00"
type input "13.00"
type input "2.00"
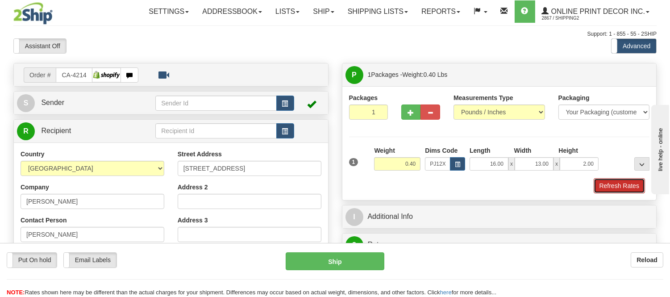
click at [621, 190] on button "Refresh Rates" at bounding box center [619, 185] width 51 height 15
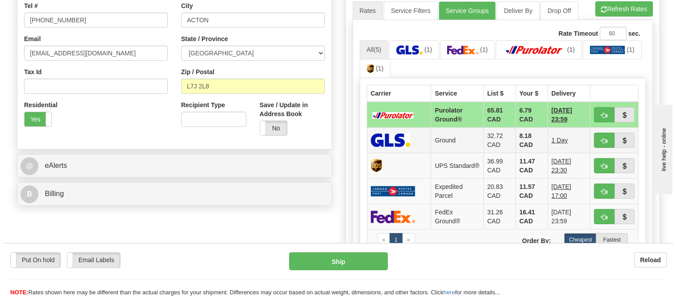
scroll to position [248, 0]
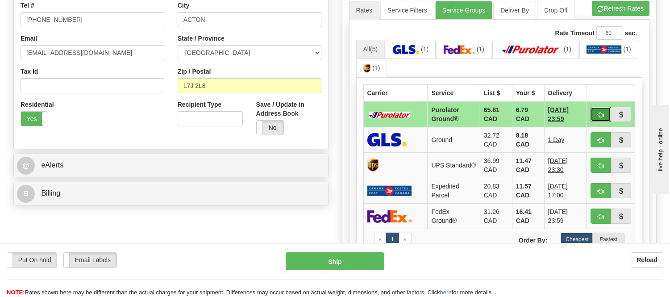
click at [595, 117] on button "button" at bounding box center [601, 114] width 21 height 15
type input "260"
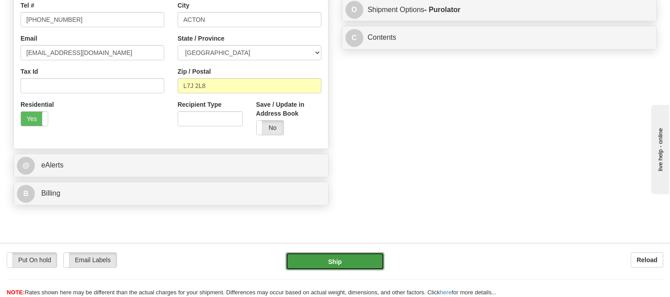
click at [344, 257] on button "Ship" at bounding box center [335, 261] width 98 height 18
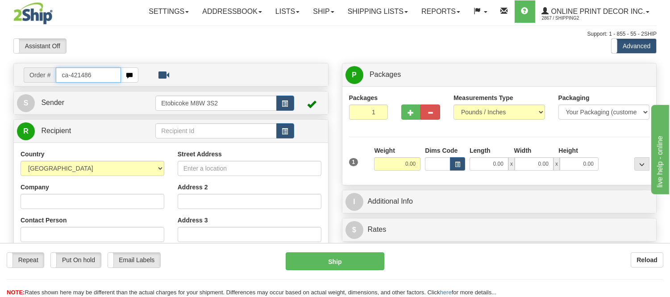
type input "ca-421486"
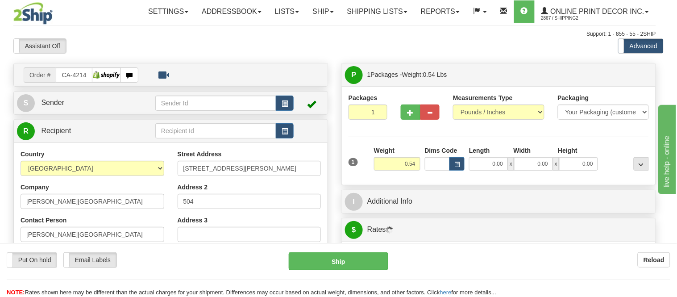
type input "ESQUIMALT"
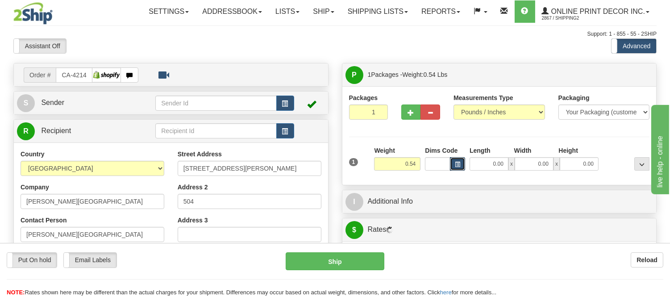
click at [460, 163] on button "button" at bounding box center [457, 163] width 15 height 13
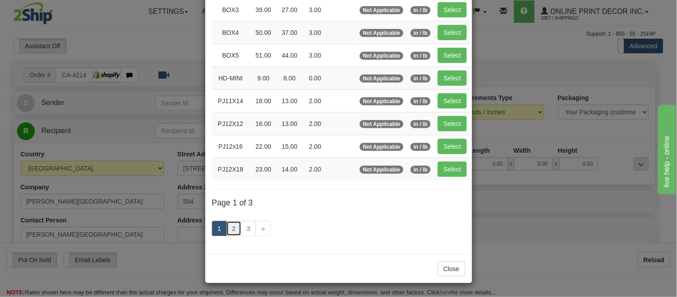
click at [228, 226] on link "2" at bounding box center [233, 228] width 15 height 15
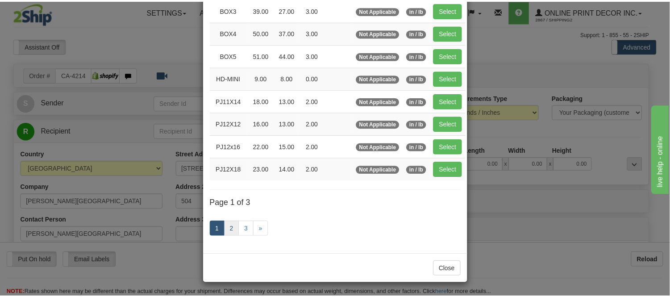
scroll to position [145, 0]
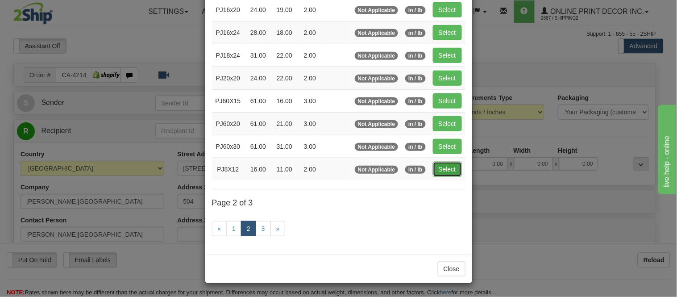
click at [440, 165] on button "Select" at bounding box center [447, 169] width 29 height 15
type input "PJ8X12"
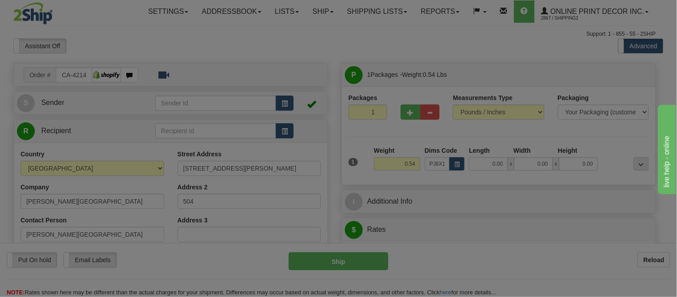
type input "16.00"
type input "11.00"
type input "2.00"
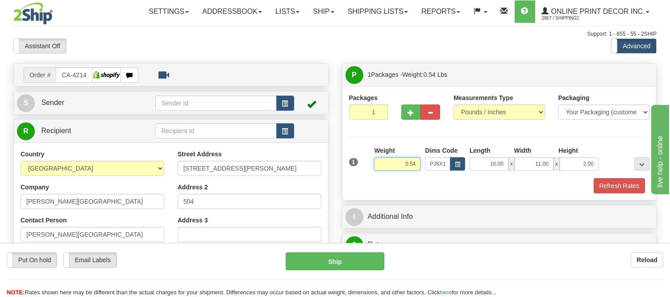
drag, startPoint x: 417, startPoint y: 164, endPoint x: 346, endPoint y: 168, distance: 70.7
click at [346, 168] on div "Packages 1 1 Measurements Type" at bounding box center [499, 143] width 314 height 114
type input "0.98"
click at [606, 185] on button "Refresh Rates" at bounding box center [619, 185] width 51 height 15
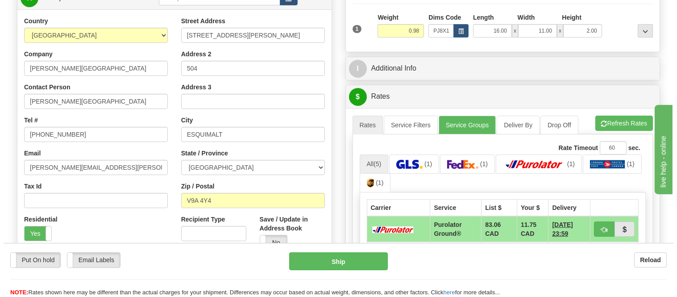
scroll to position [149, 0]
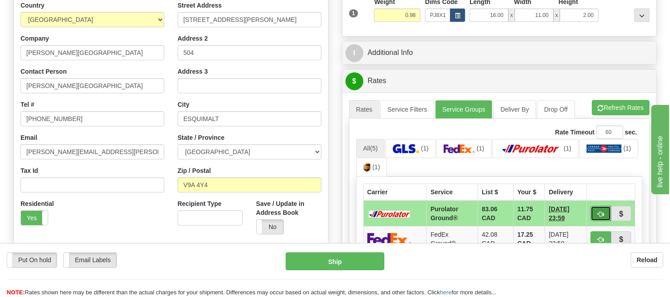
click at [593, 210] on button "button" at bounding box center [601, 213] width 21 height 15
type input "260"
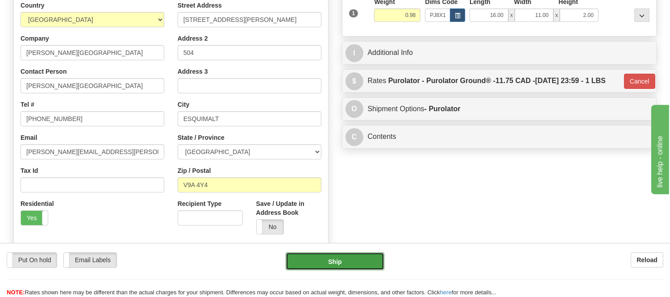
click at [369, 256] on button "Ship" at bounding box center [335, 261] width 98 height 18
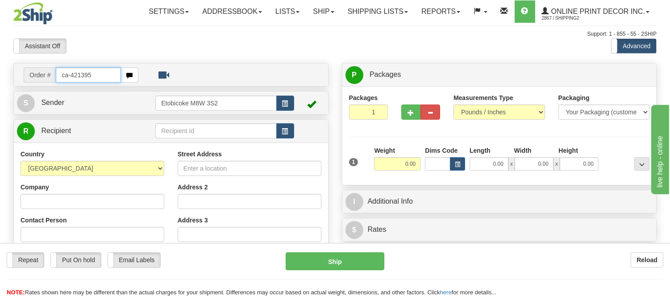
type input "ca-421395"
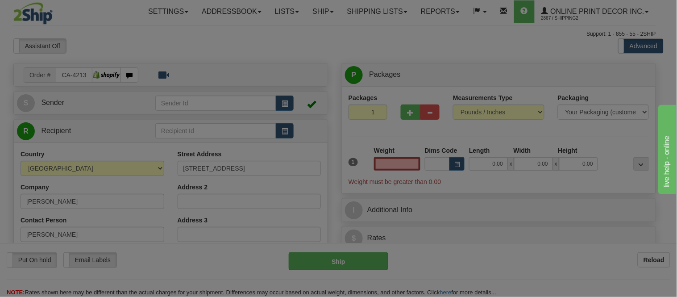
type input "LONDON"
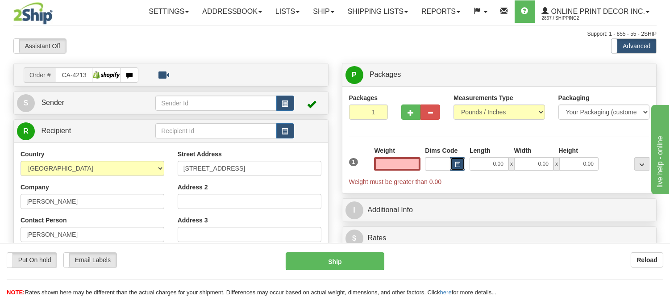
type input "0.00"
click at [462, 162] on button "button" at bounding box center [457, 163] width 15 height 13
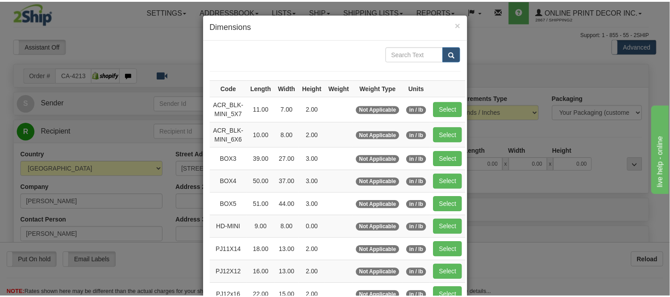
scroll to position [99, 0]
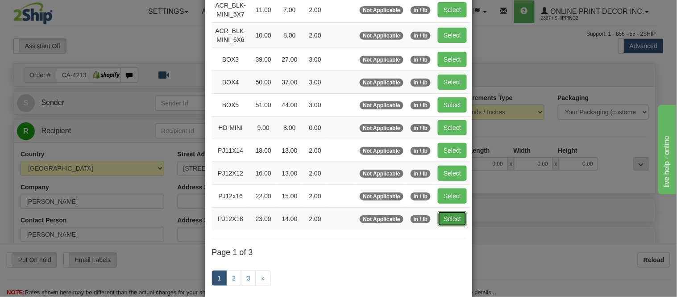
click at [445, 226] on button "Select" at bounding box center [452, 218] width 29 height 15
type input "PJ12X18"
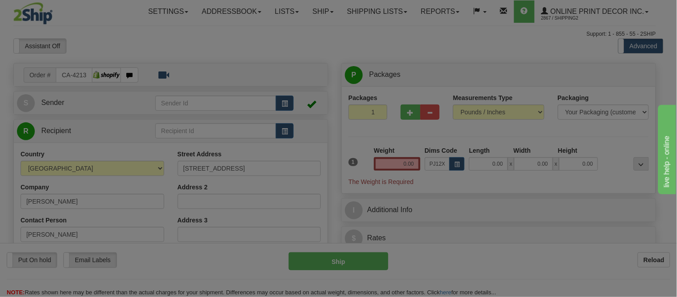
type input "23.00"
type input "14.00"
type input "2.00"
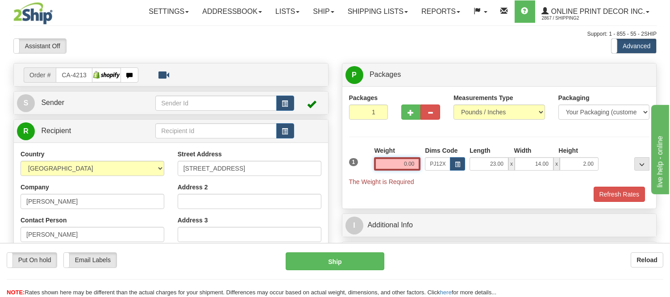
drag, startPoint x: 416, startPoint y: 166, endPoint x: 365, endPoint y: 175, distance: 51.2
click at [365, 175] on div "1 Weight 0.00 Dims Code x x" at bounding box center [499, 166] width 305 height 40
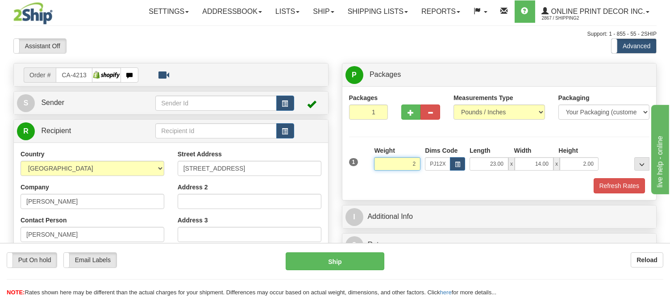
click button "Delete" at bounding box center [0, 0] width 0 height 0
type input "2.00"
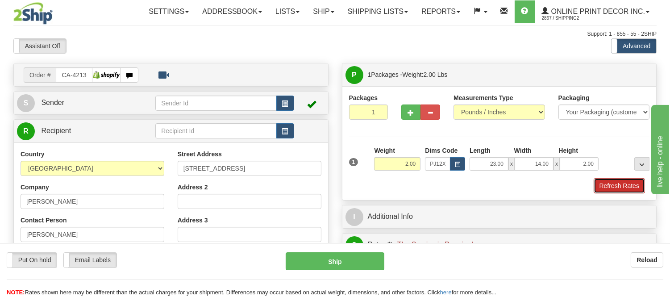
click at [617, 189] on button "Refresh Rates" at bounding box center [619, 185] width 51 height 15
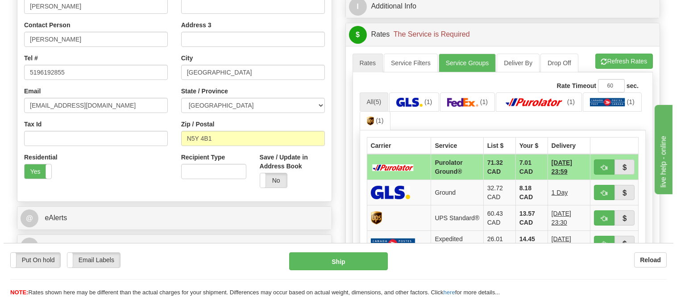
scroll to position [198, 0]
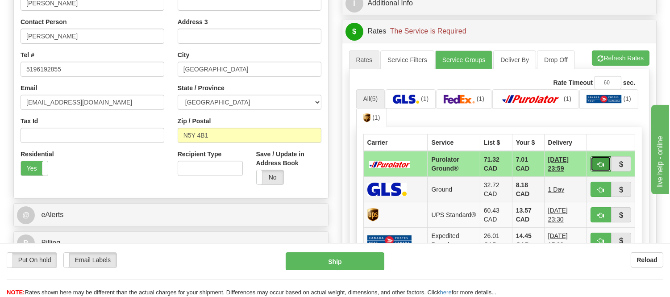
drag, startPoint x: 599, startPoint y: 161, endPoint x: 535, endPoint y: 177, distance: 66.2
click at [598, 162] on span "button" at bounding box center [601, 165] width 6 height 6
type input "260"
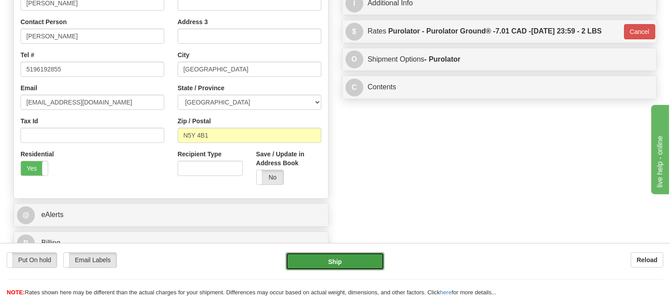
click at [356, 261] on button "Ship" at bounding box center [335, 261] width 98 height 18
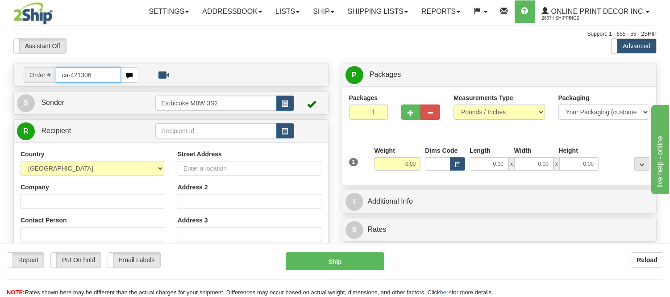
type input "ca-421306"
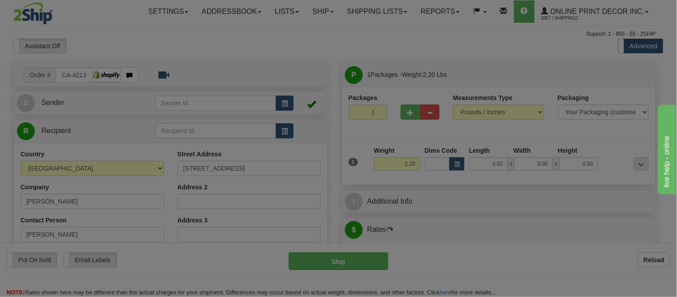
type input "BAYFIELD"
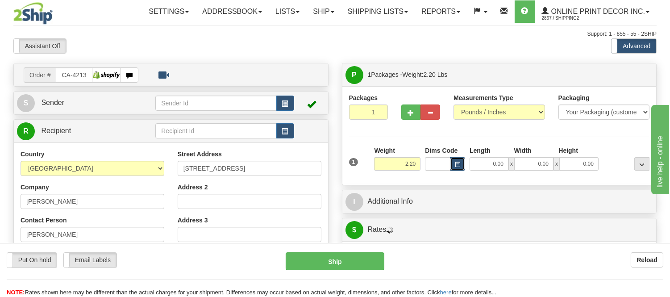
click at [458, 164] on button "button" at bounding box center [457, 163] width 15 height 13
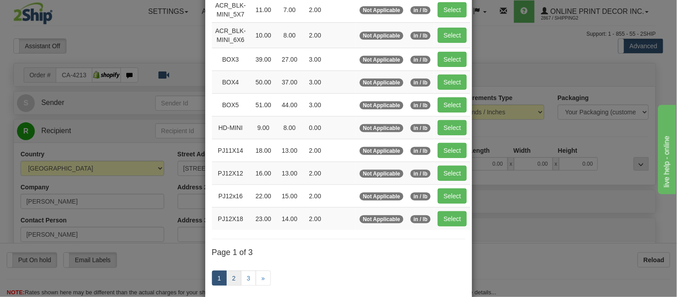
scroll to position [149, 0]
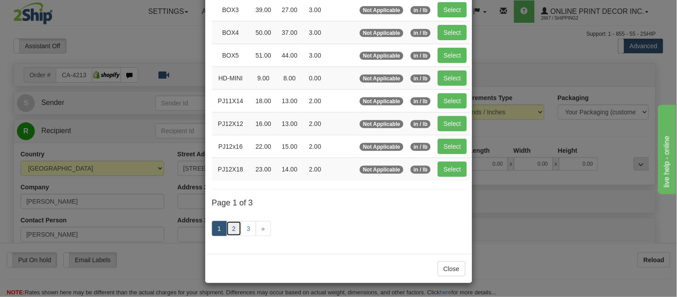
click at [230, 231] on link "2" at bounding box center [233, 228] width 15 height 15
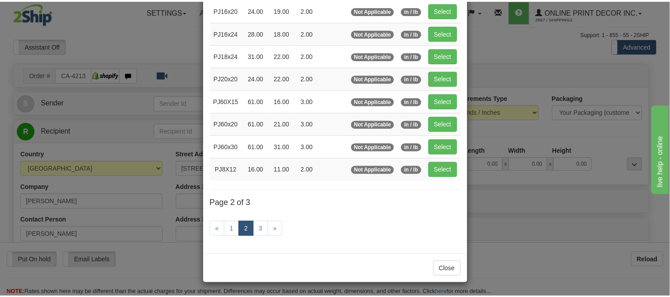
scroll to position [145, 0]
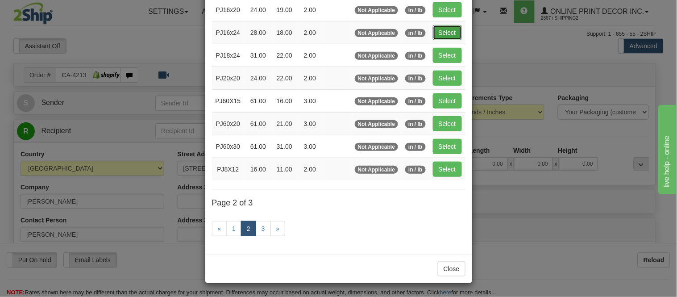
click at [442, 29] on button "Select" at bounding box center [447, 32] width 29 height 15
type input "PJ16x24"
type input "28.00"
type input "18.00"
type input "2.00"
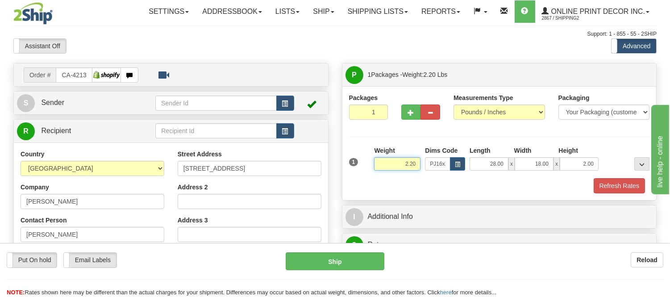
drag, startPoint x: 416, startPoint y: 164, endPoint x: 359, endPoint y: 157, distance: 56.7
click at [360, 158] on div "1 Weight 2.20 Dims Code x x" at bounding box center [499, 162] width 305 height 32
click button "Delete" at bounding box center [0, 0] width 0 height 0
type input "4.00"
click at [623, 182] on button "Refresh Rates" at bounding box center [619, 185] width 51 height 15
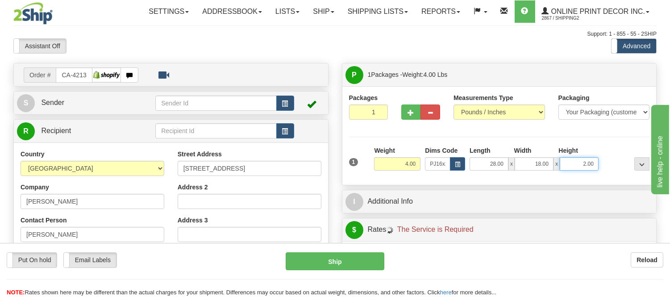
drag, startPoint x: 594, startPoint y: 163, endPoint x: 556, endPoint y: 171, distance: 38.5
click at [556, 171] on div "1 Weight 4.00 Dims Code x x" at bounding box center [499, 162] width 305 height 32
click button "Delete" at bounding box center [0, 0] width 0 height 0
type input "4.00"
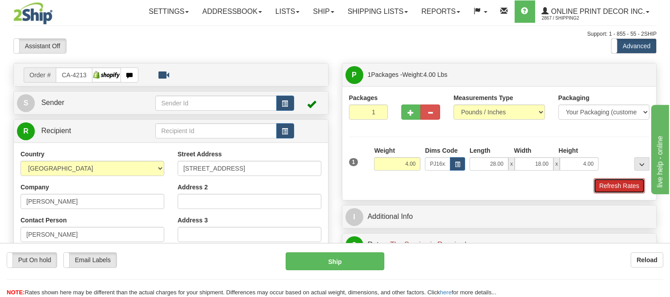
click at [612, 193] on button "Refresh Rates" at bounding box center [619, 185] width 51 height 15
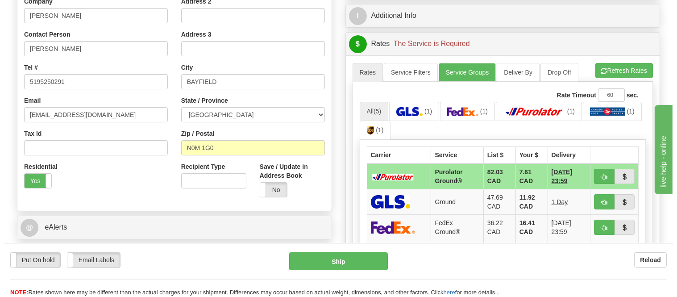
scroll to position [198, 0]
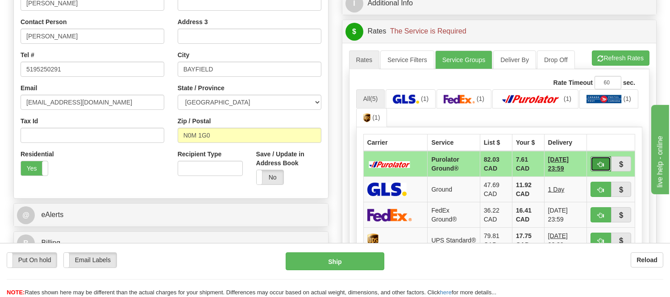
click at [595, 163] on button "button" at bounding box center [601, 163] width 21 height 15
type input "260"
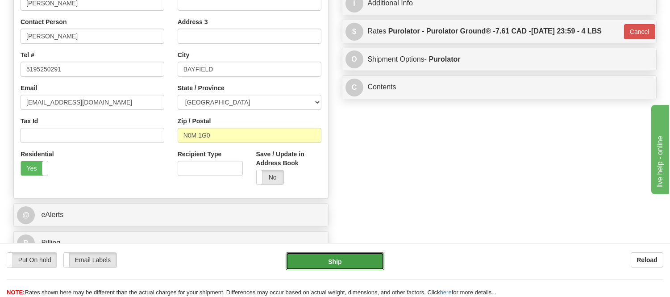
click at [319, 263] on button "Ship" at bounding box center [335, 261] width 98 height 18
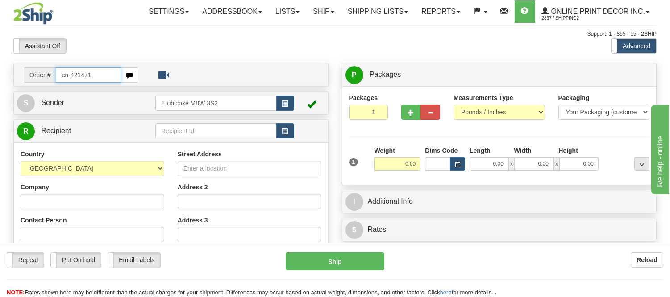
type input "ca-421471"
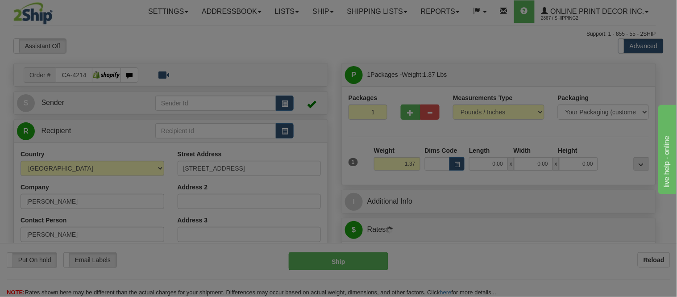
type input "SHERWOOD PARK"
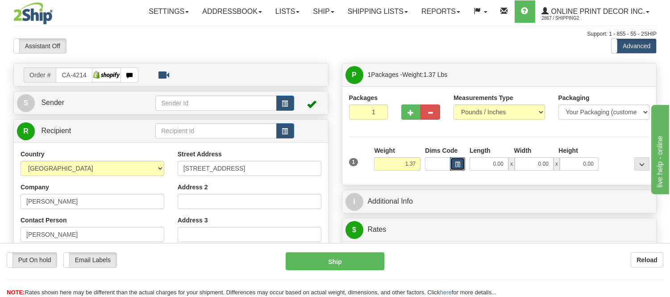
click at [456, 168] on button "button" at bounding box center [457, 163] width 15 height 13
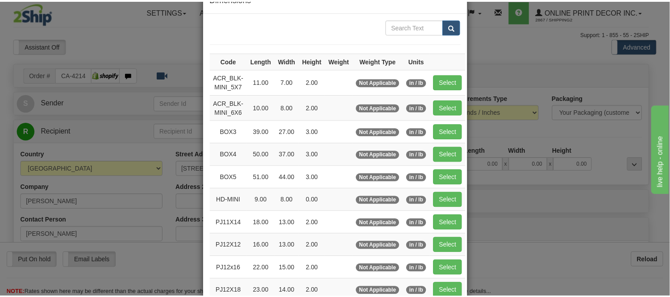
scroll to position [99, 0]
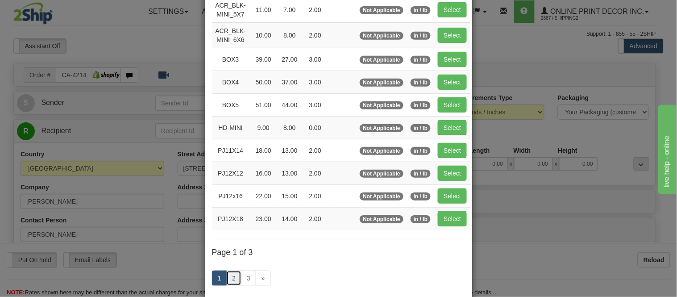
click at [228, 281] on link "2" at bounding box center [233, 278] width 15 height 15
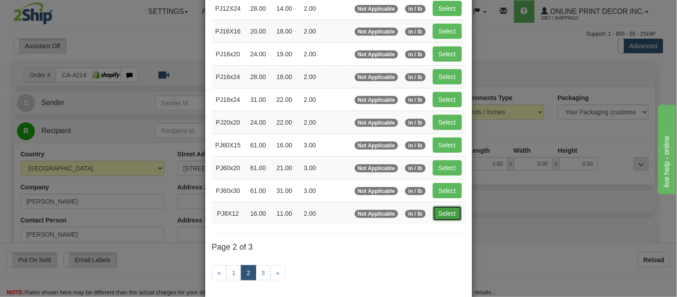
click at [449, 215] on button "Select" at bounding box center [447, 213] width 29 height 15
type input "PJ8X12"
type input "16.00"
type input "11.00"
type input "2.00"
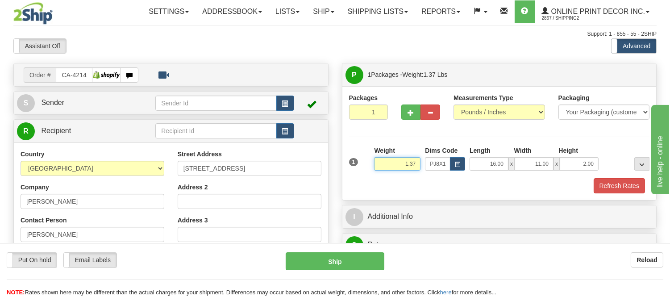
drag, startPoint x: 417, startPoint y: 164, endPoint x: 355, endPoint y: 164, distance: 61.6
click at [355, 164] on div "1 Weight 1.37 Dims Code x x" at bounding box center [499, 162] width 305 height 32
type input "0.77"
click at [609, 184] on button "Refresh Rates" at bounding box center [619, 185] width 51 height 15
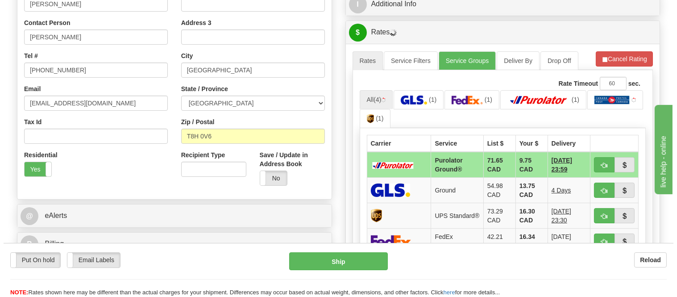
scroll to position [198, 0]
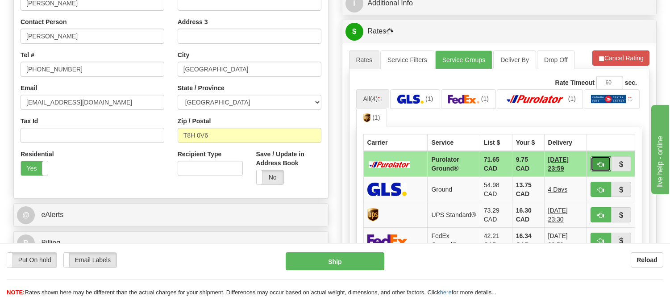
click at [599, 162] on span "button" at bounding box center [601, 165] width 6 height 6
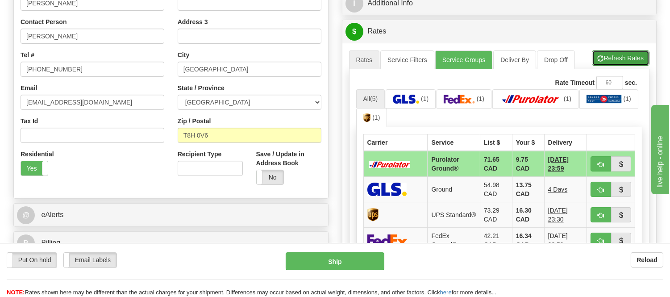
click at [600, 56] on span "button" at bounding box center [601, 59] width 6 height 6
click at [603, 162] on span "button" at bounding box center [601, 165] width 6 height 6
type input "260"
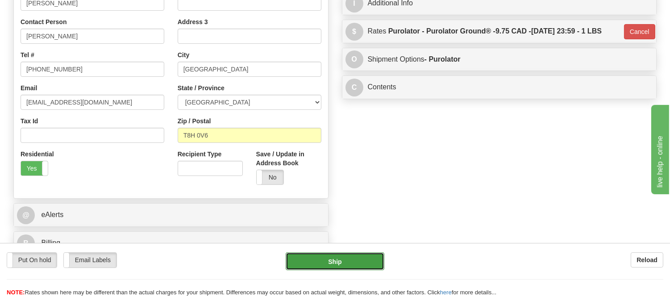
click at [342, 263] on button "Ship" at bounding box center [335, 261] width 98 height 18
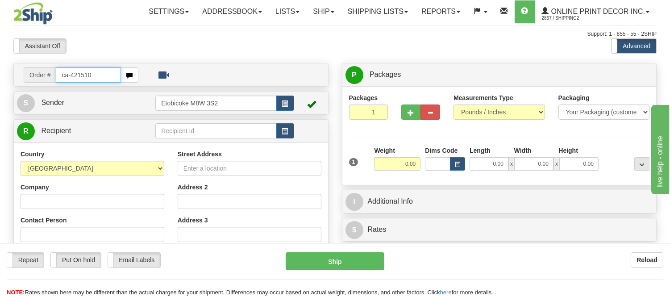
type input "ca-421510"
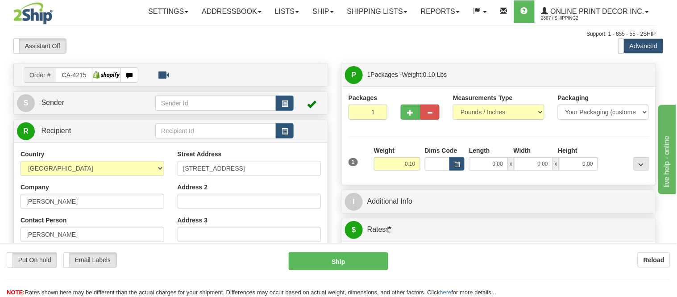
type input "NANAIMO"
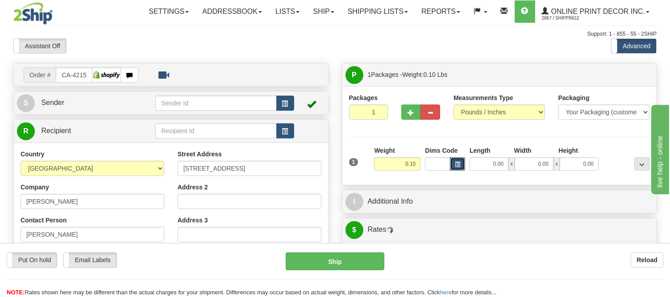
click at [456, 160] on button "button" at bounding box center [457, 163] width 15 height 13
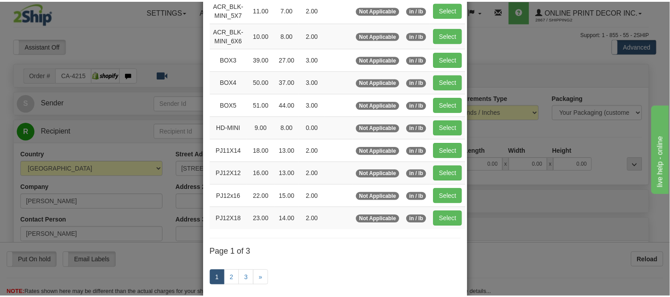
scroll to position [50, 0]
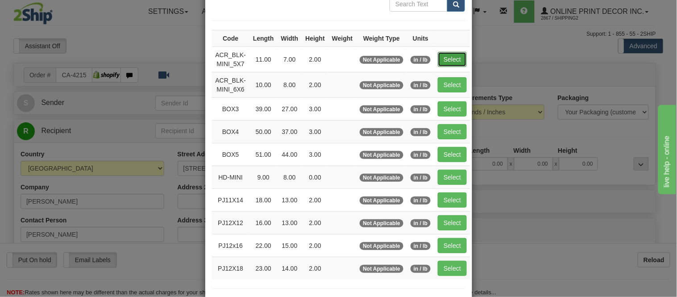
click at [458, 53] on button "Select" at bounding box center [452, 59] width 29 height 15
type input "ACR_BLK-MINI_5X7"
type input "11.00"
type input "7.00"
type input "2.00"
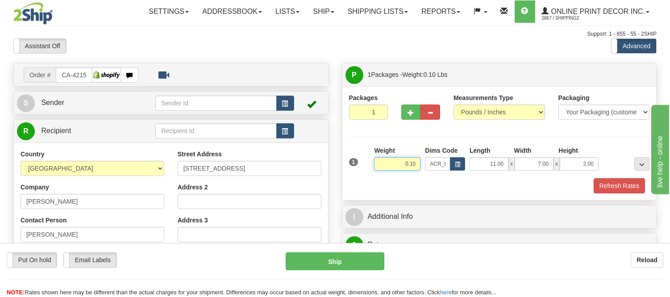
drag, startPoint x: 419, startPoint y: 164, endPoint x: 396, endPoint y: 169, distance: 23.2
click at [396, 169] on input "0.10" at bounding box center [397, 163] width 46 height 13
type input "0.50"
click at [628, 190] on button "Refresh Rates" at bounding box center [619, 185] width 51 height 15
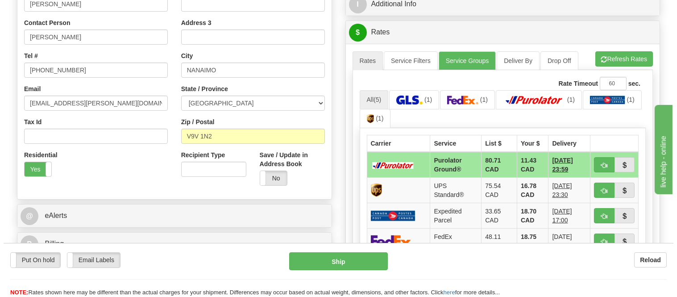
scroll to position [198, 0]
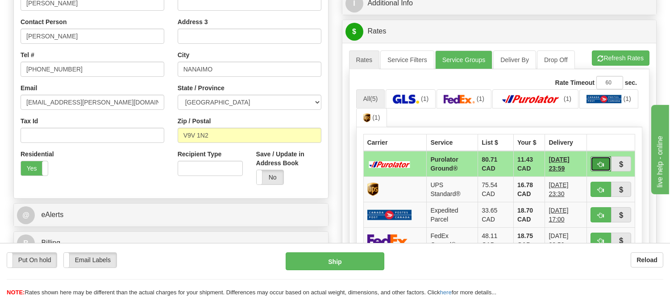
click at [597, 166] on button "button" at bounding box center [601, 163] width 21 height 15
type input "260"
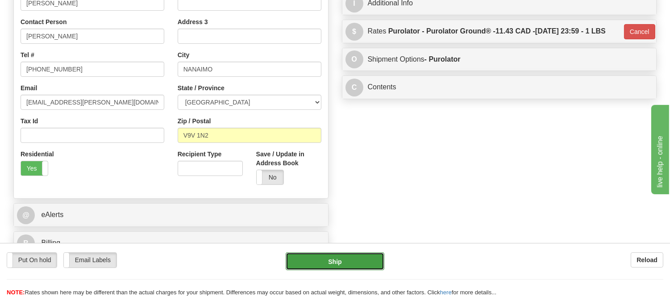
click at [358, 261] on button "Ship" at bounding box center [335, 261] width 98 height 18
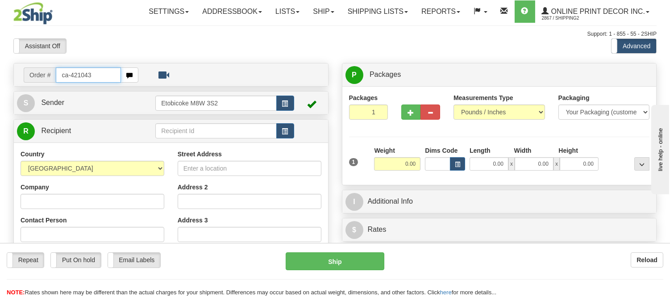
type input "ca-421043"
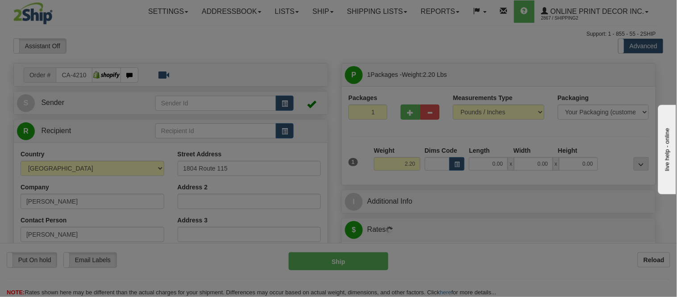
type input "[GEOGRAPHIC_DATA]"
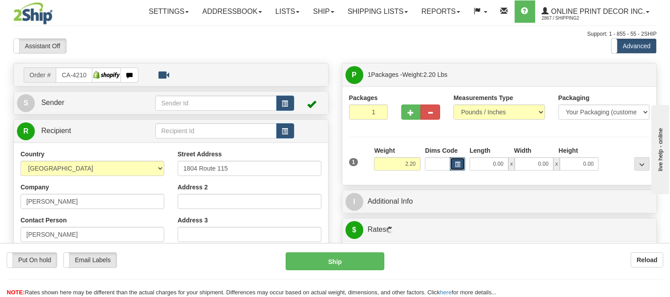
click at [461, 164] on button "button" at bounding box center [457, 163] width 15 height 13
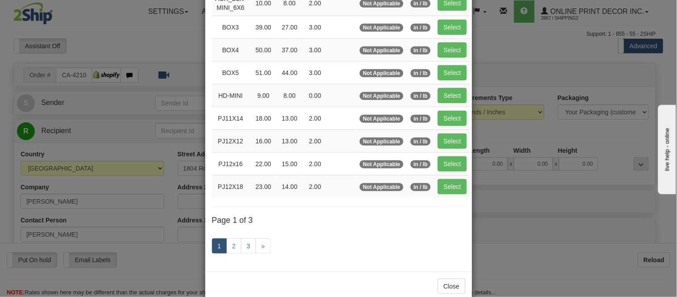
scroll to position [149, 0]
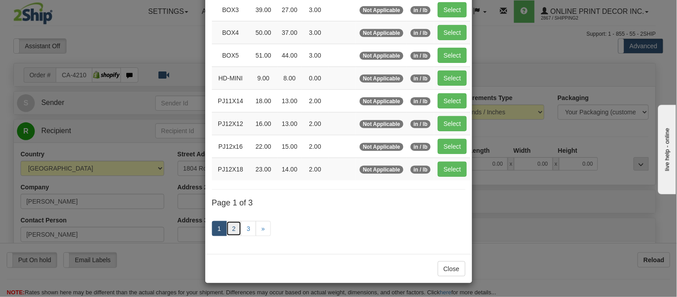
click at [226, 228] on link "2" at bounding box center [233, 228] width 15 height 15
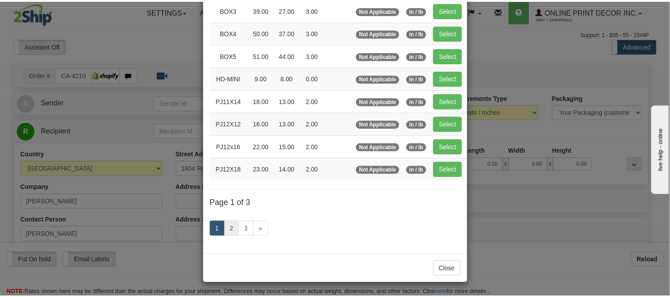
scroll to position [145, 0]
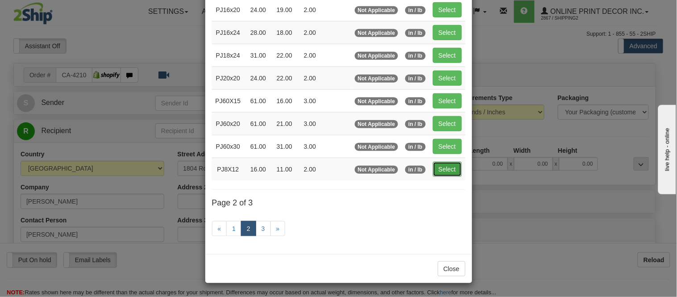
click at [447, 171] on button "Select" at bounding box center [447, 169] width 29 height 15
type input "PJ8X12"
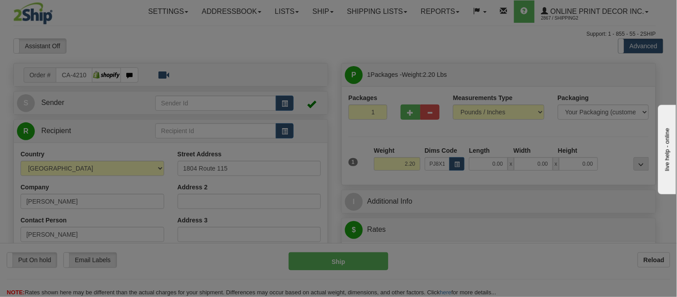
type input "16.00"
type input "11.00"
type input "2.00"
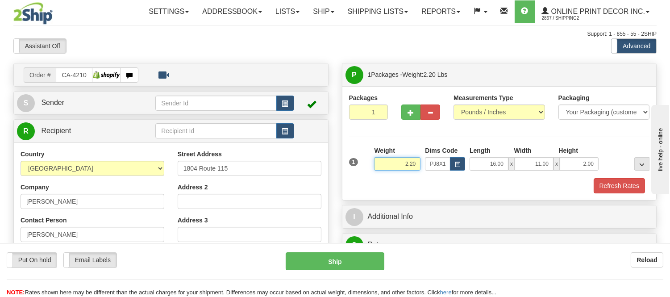
drag, startPoint x: 416, startPoint y: 165, endPoint x: 382, endPoint y: 166, distance: 34.4
click at [382, 166] on input "2.20" at bounding box center [397, 163] width 46 height 13
click button "Delete" at bounding box center [0, 0] width 0 height 0
type input "3.00"
click at [606, 181] on button "Refresh Rates" at bounding box center [619, 185] width 51 height 15
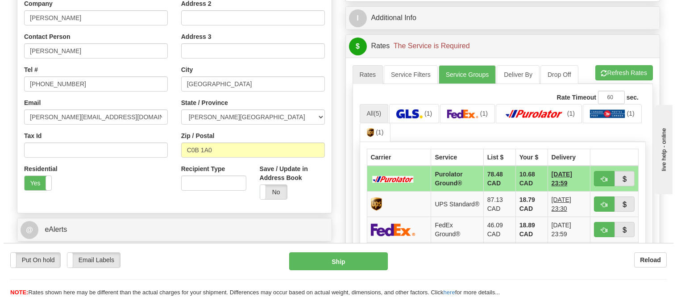
scroll to position [198, 0]
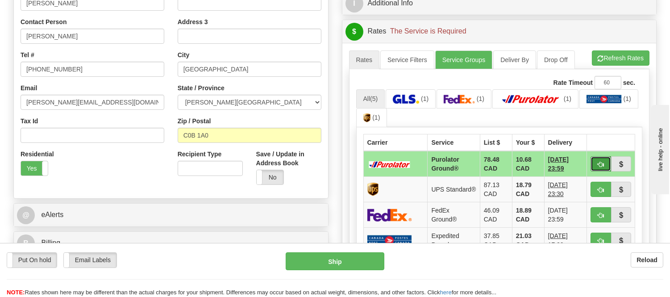
click at [600, 162] on span "button" at bounding box center [601, 165] width 6 height 6
type input "260"
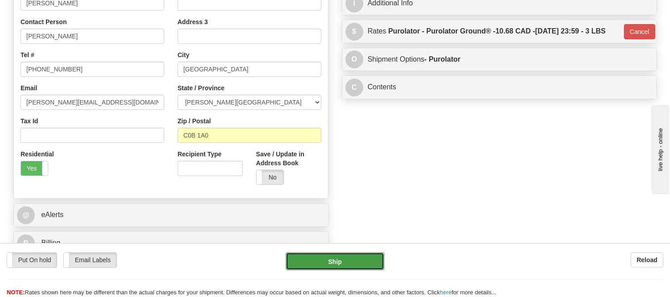
click at [300, 263] on button "Ship" at bounding box center [335, 261] width 98 height 18
